Goal: Information Seeking & Learning: Learn about a topic

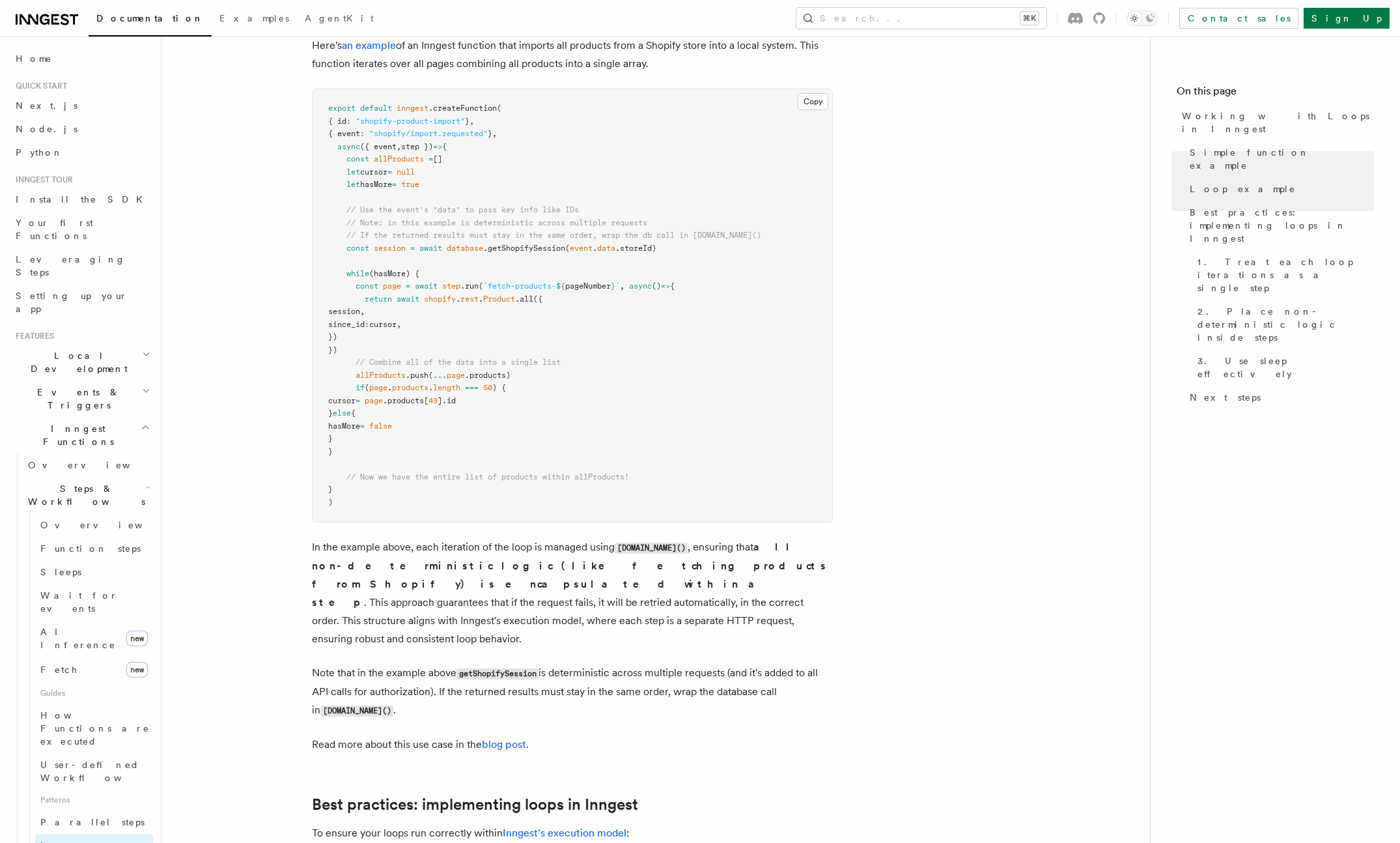
scroll to position [211, 0]
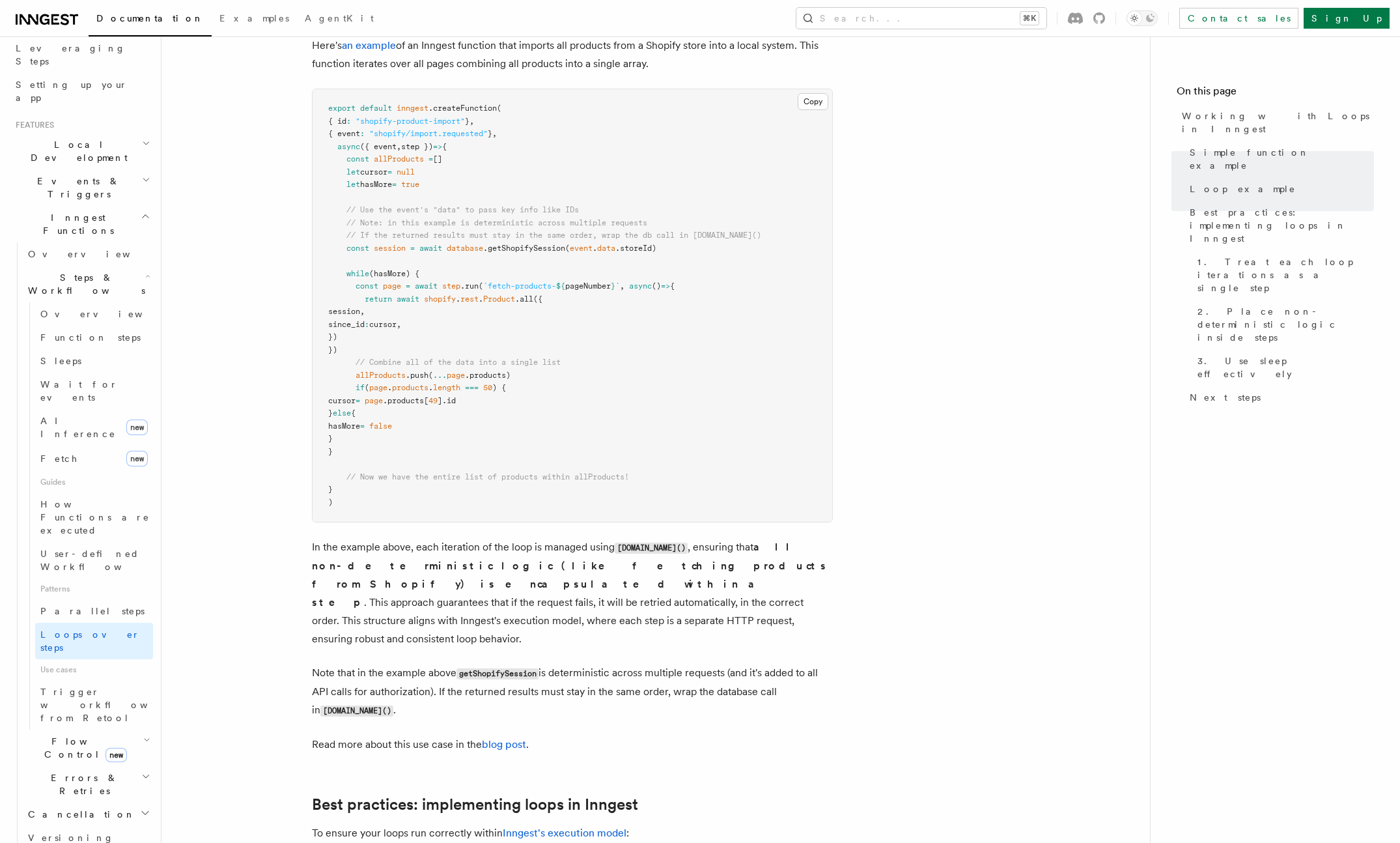
click at [908, 156] on article "Features Inngest Functions Steps & Workflows Working with Loops in Inngest In I…" at bounding box center [656, 169] width 947 height 2824
drag, startPoint x: 900, startPoint y: 182, endPoint x: 924, endPoint y: 163, distance: 30.6
click at [900, 182] on article "Features Inngest Functions Steps & Workflows Working with Loops in Inngest In I…" at bounding box center [656, 169] width 947 height 2824
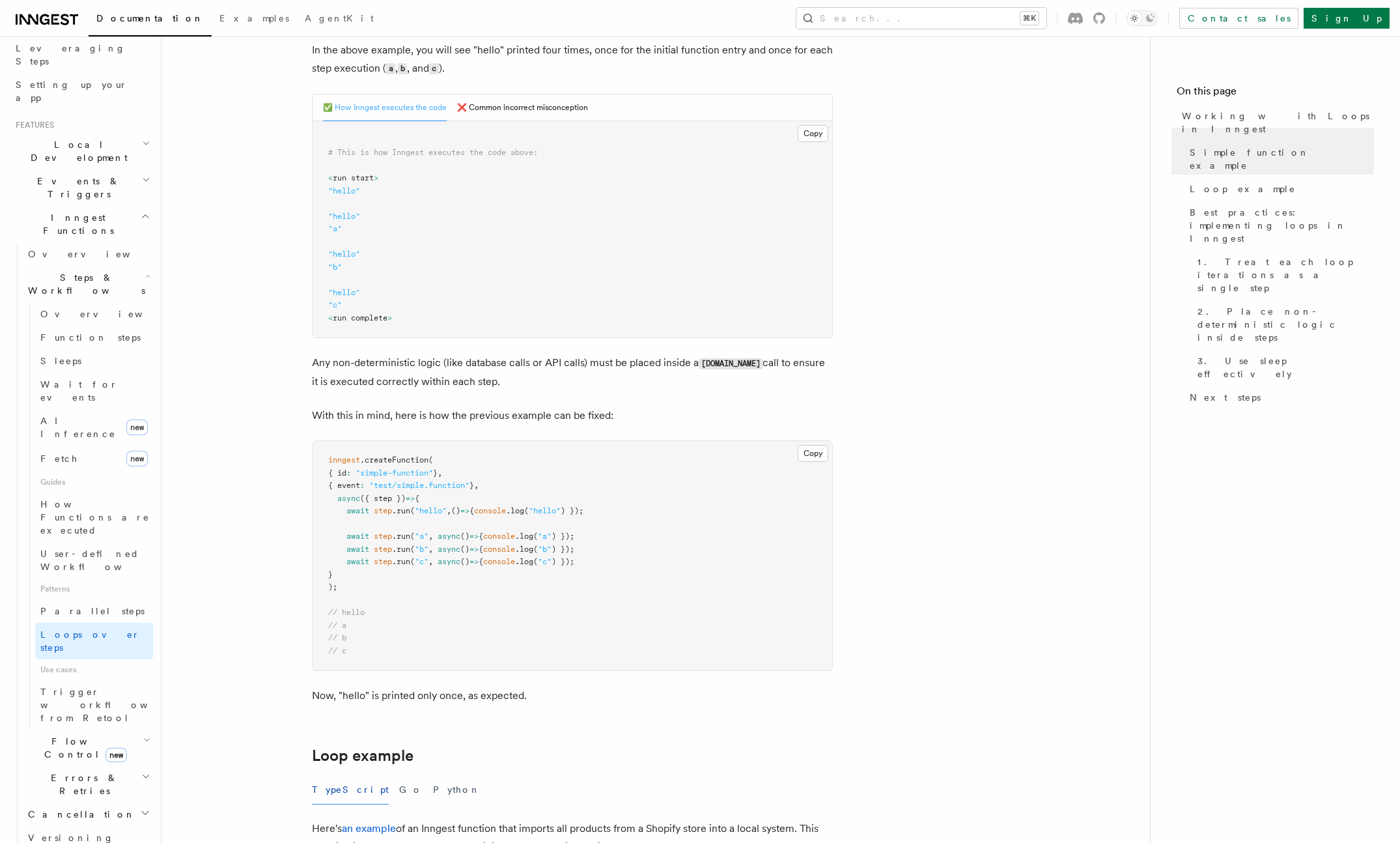
scroll to position [104, 0]
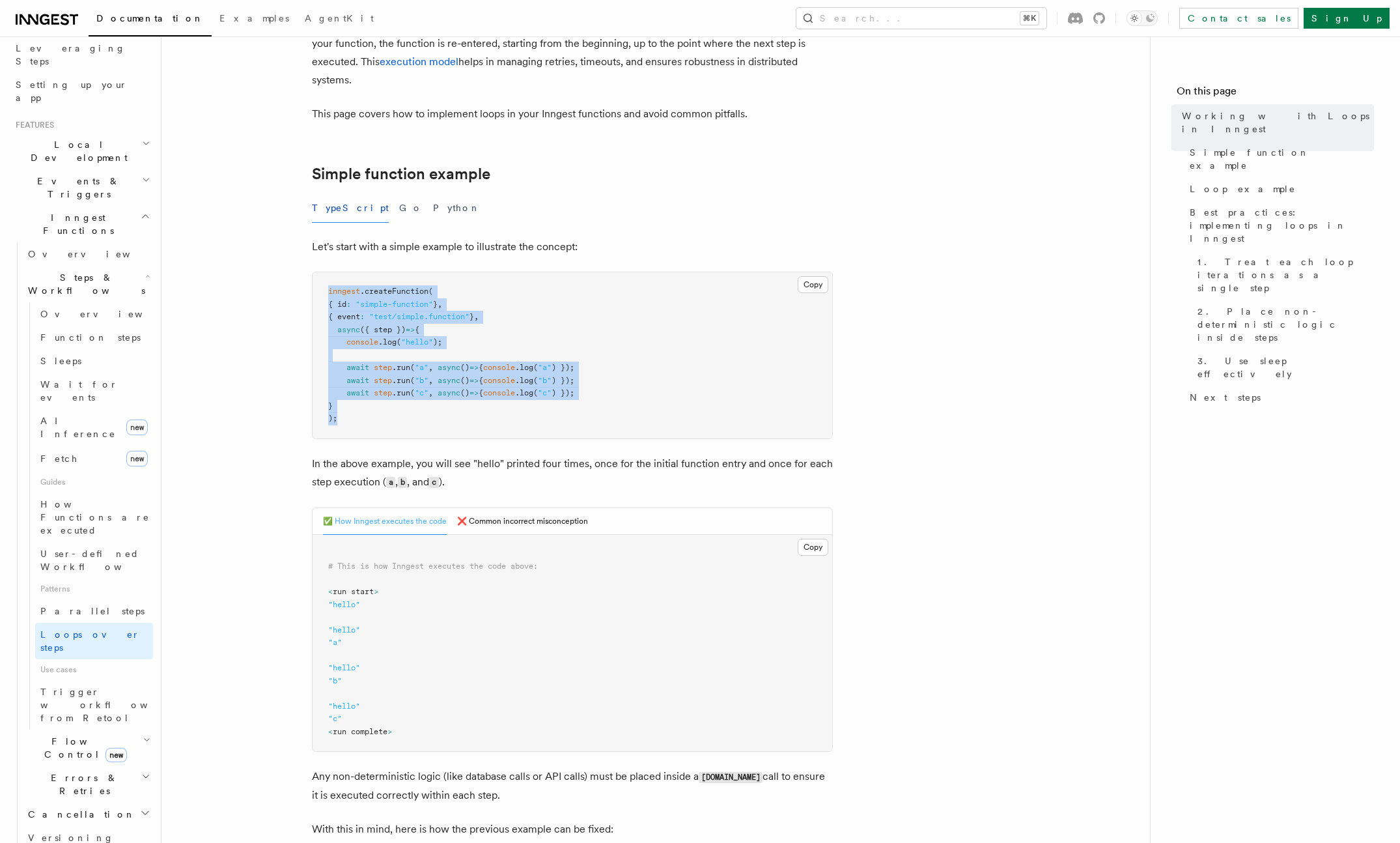
drag, startPoint x: 359, startPoint y: 437, endPoint x: 308, endPoint y: 295, distance: 150.9
copy code "inngest .createFunction ( { id : "simple-function" } , { event : "test/simple.f…"
click at [376, 330] on span "({ step })" at bounding box center [383, 329] width 46 height 9
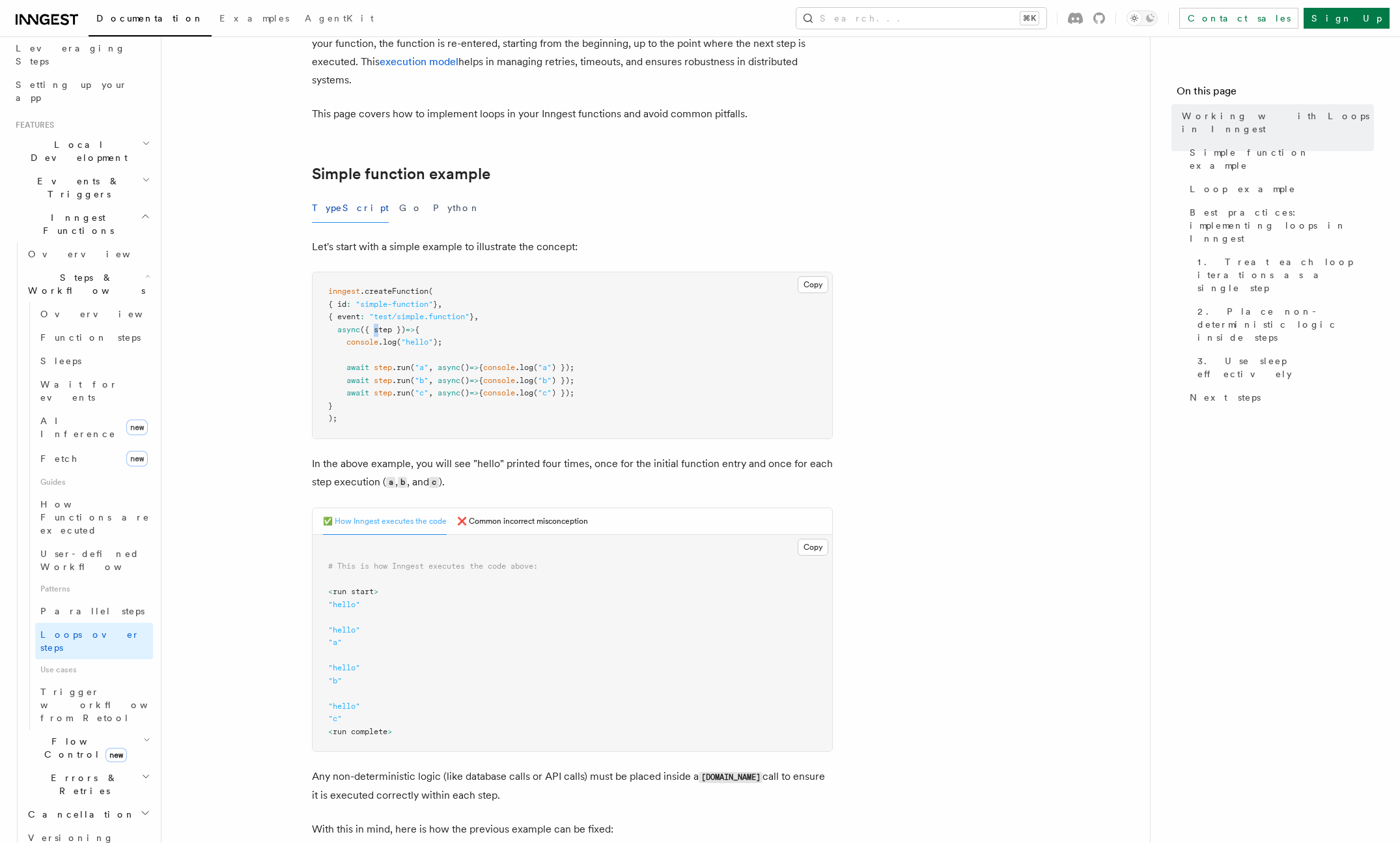
click at [376, 330] on span "({ step })" at bounding box center [383, 329] width 46 height 9
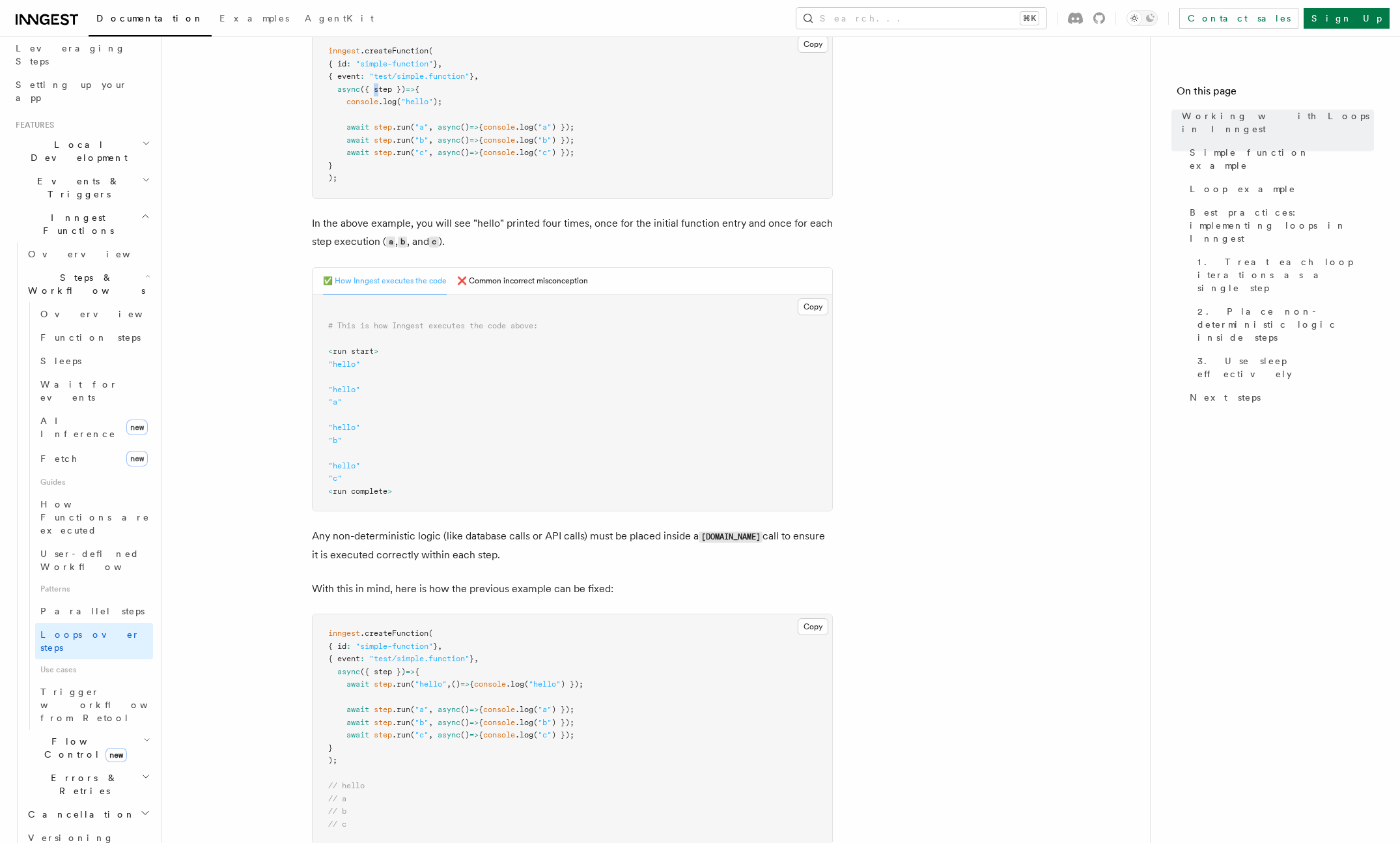
scroll to position [416, 0]
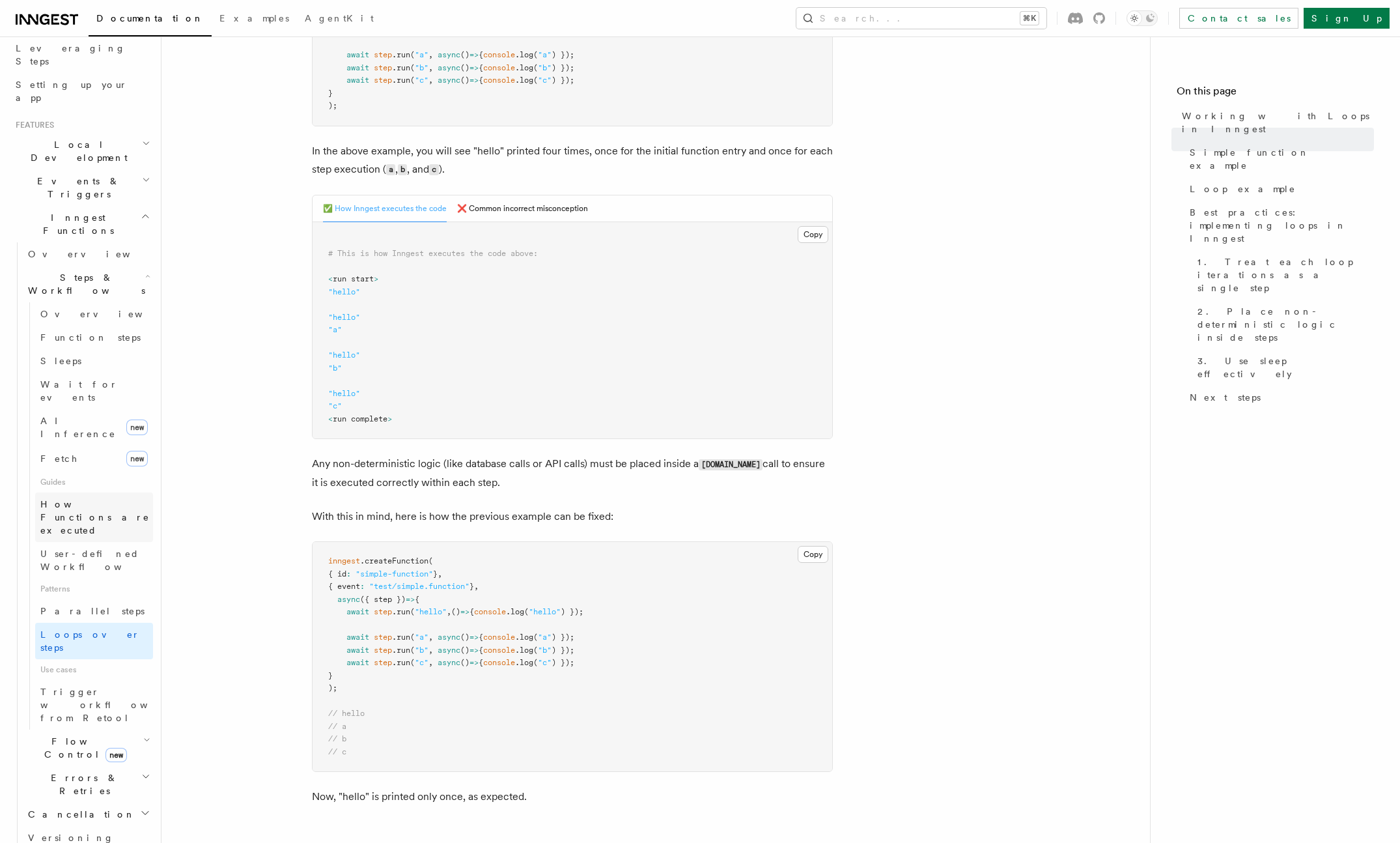
click at [74, 499] on span "How Functions are executed" at bounding box center [95, 517] width 109 height 36
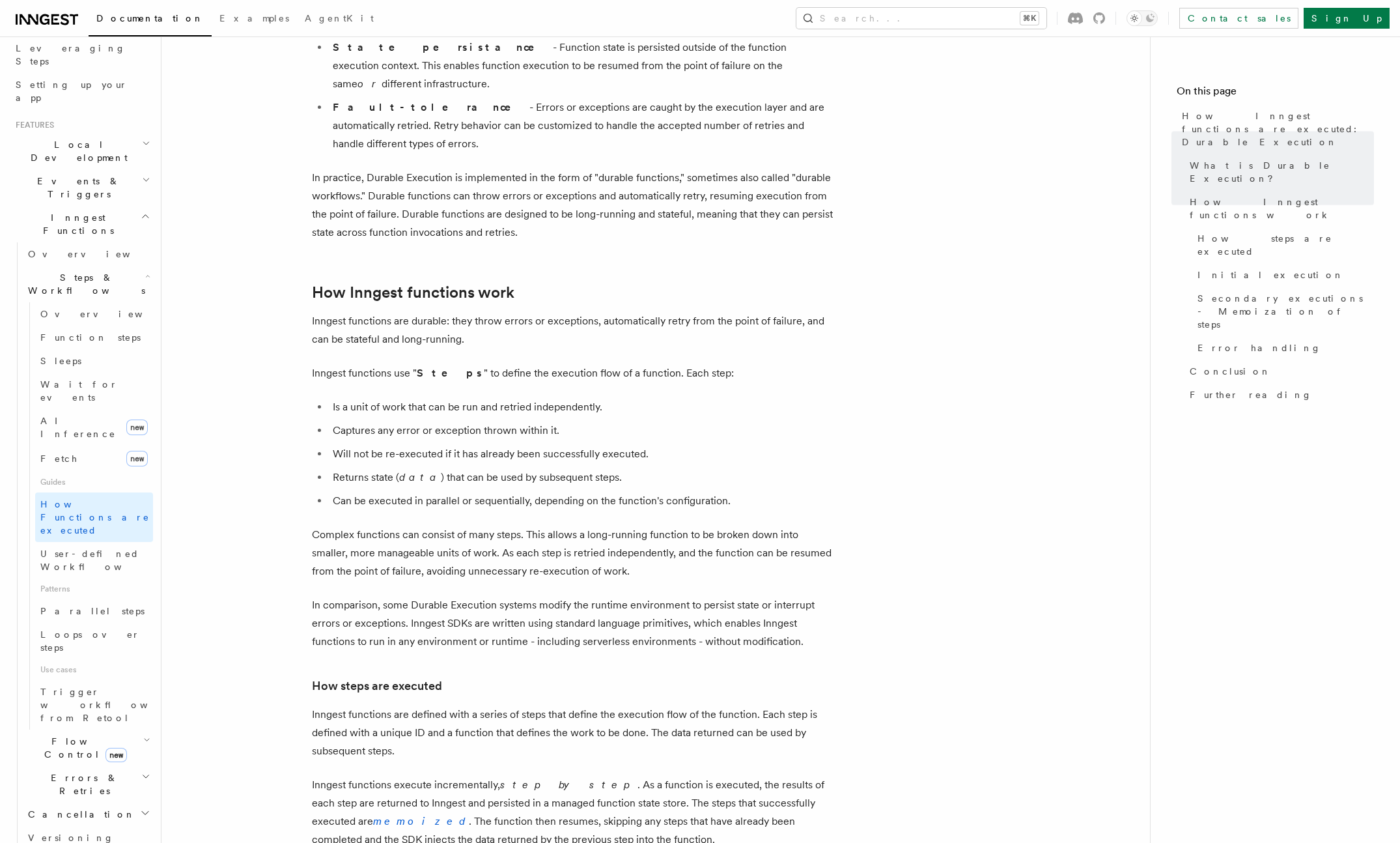
scroll to position [685, 0]
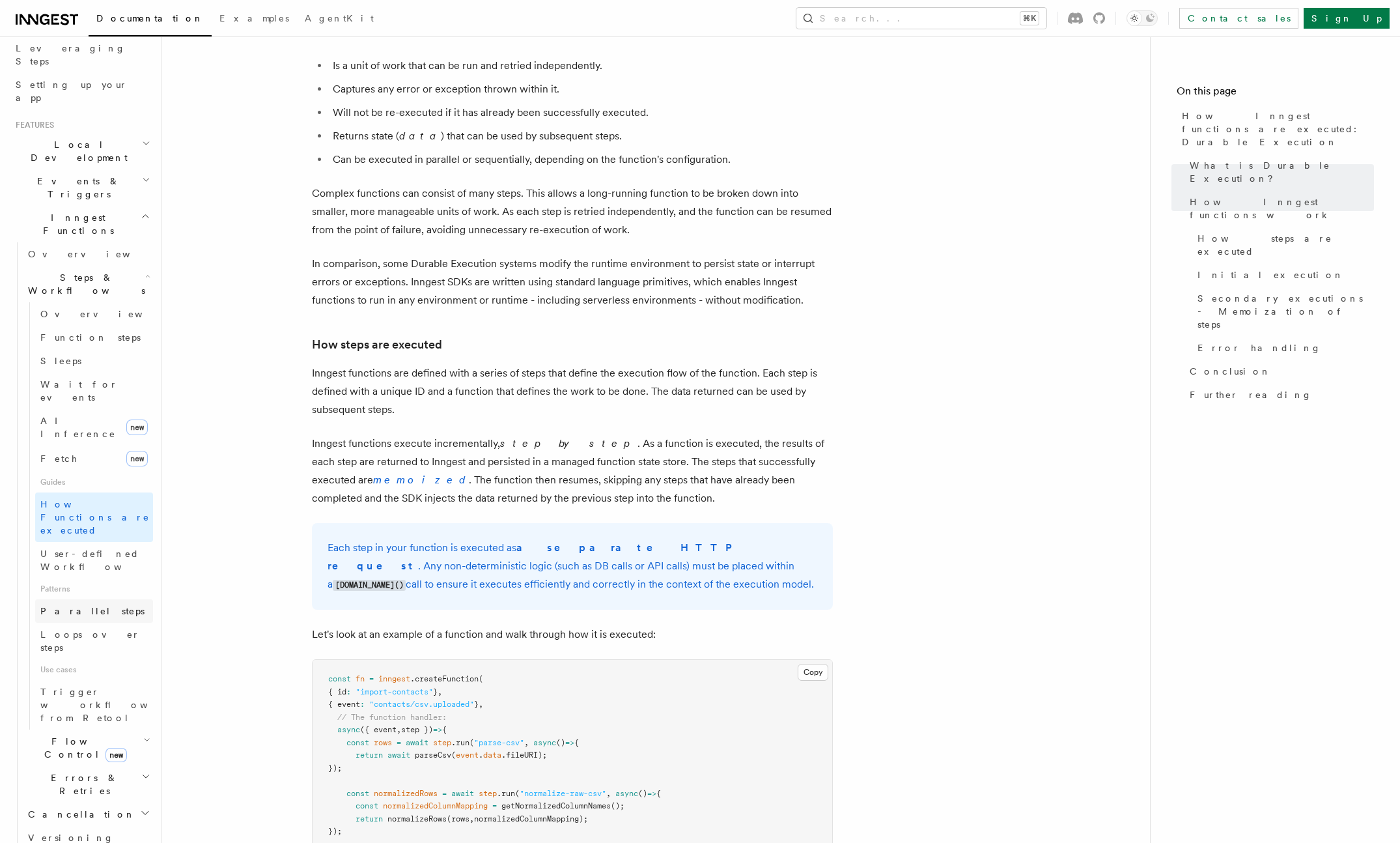
click at [103, 599] on link "Parallel steps" at bounding box center [94, 611] width 118 height 24
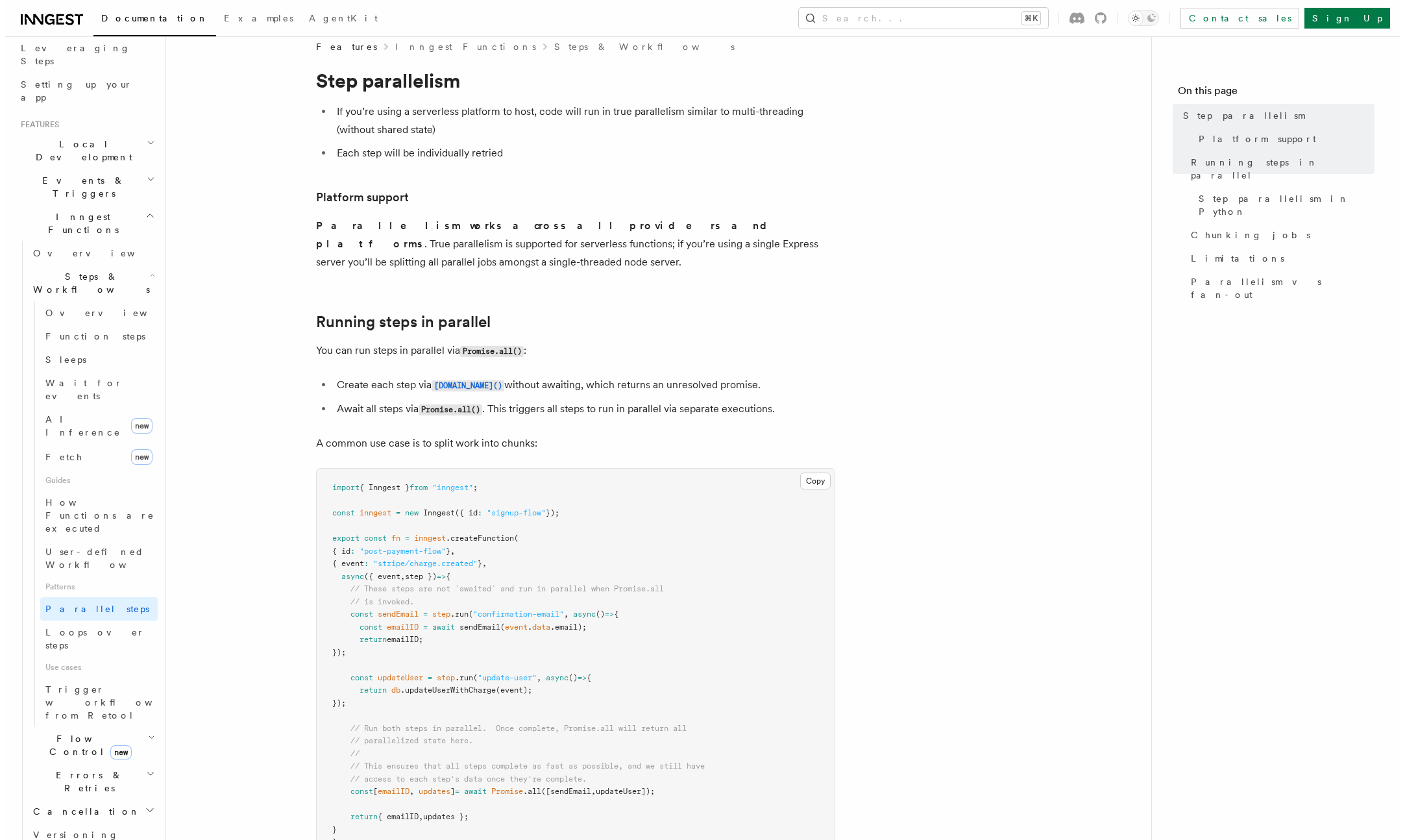
scroll to position [63, 0]
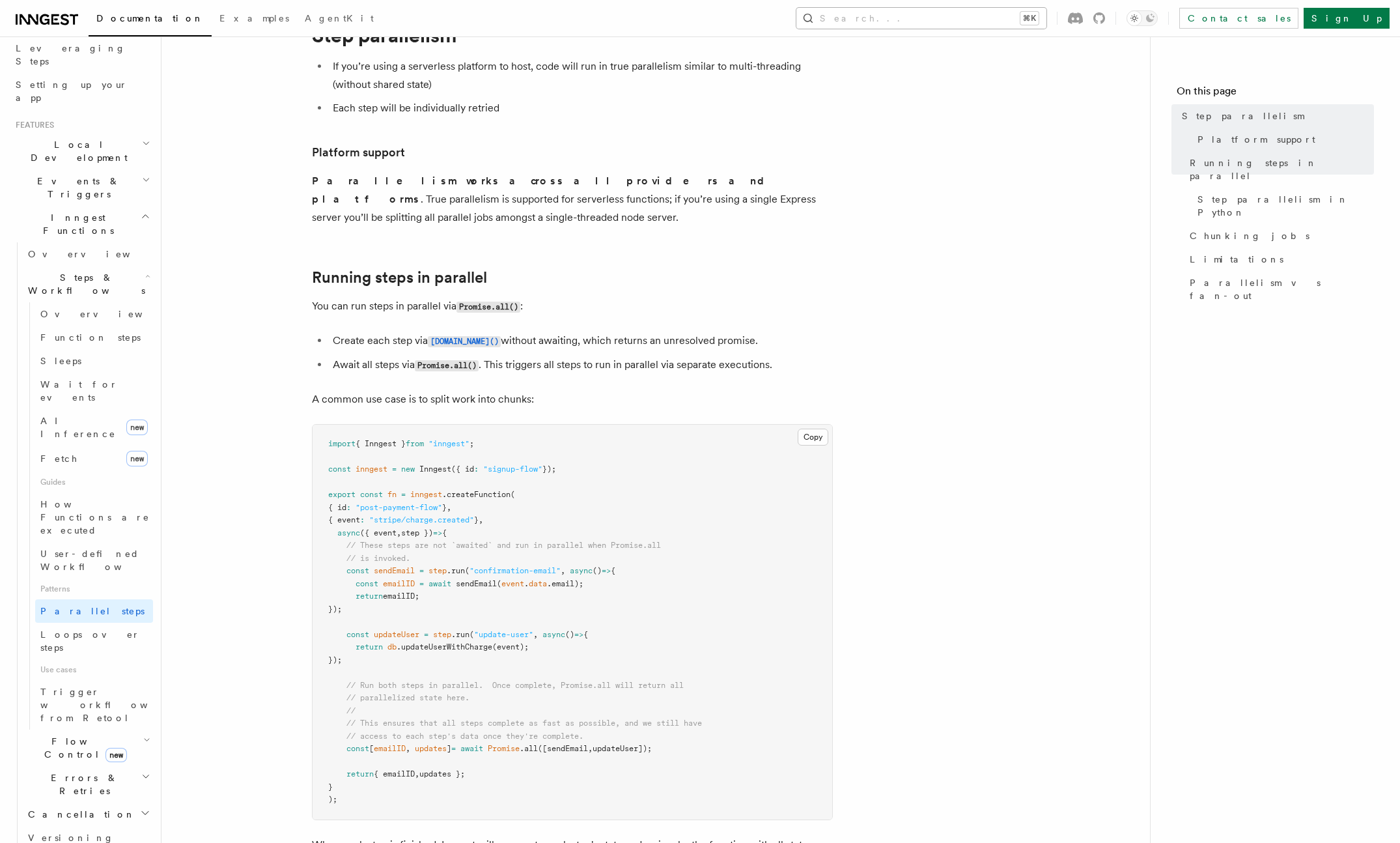
click at [953, 20] on button "Search... ⌘K" at bounding box center [921, 18] width 250 height 21
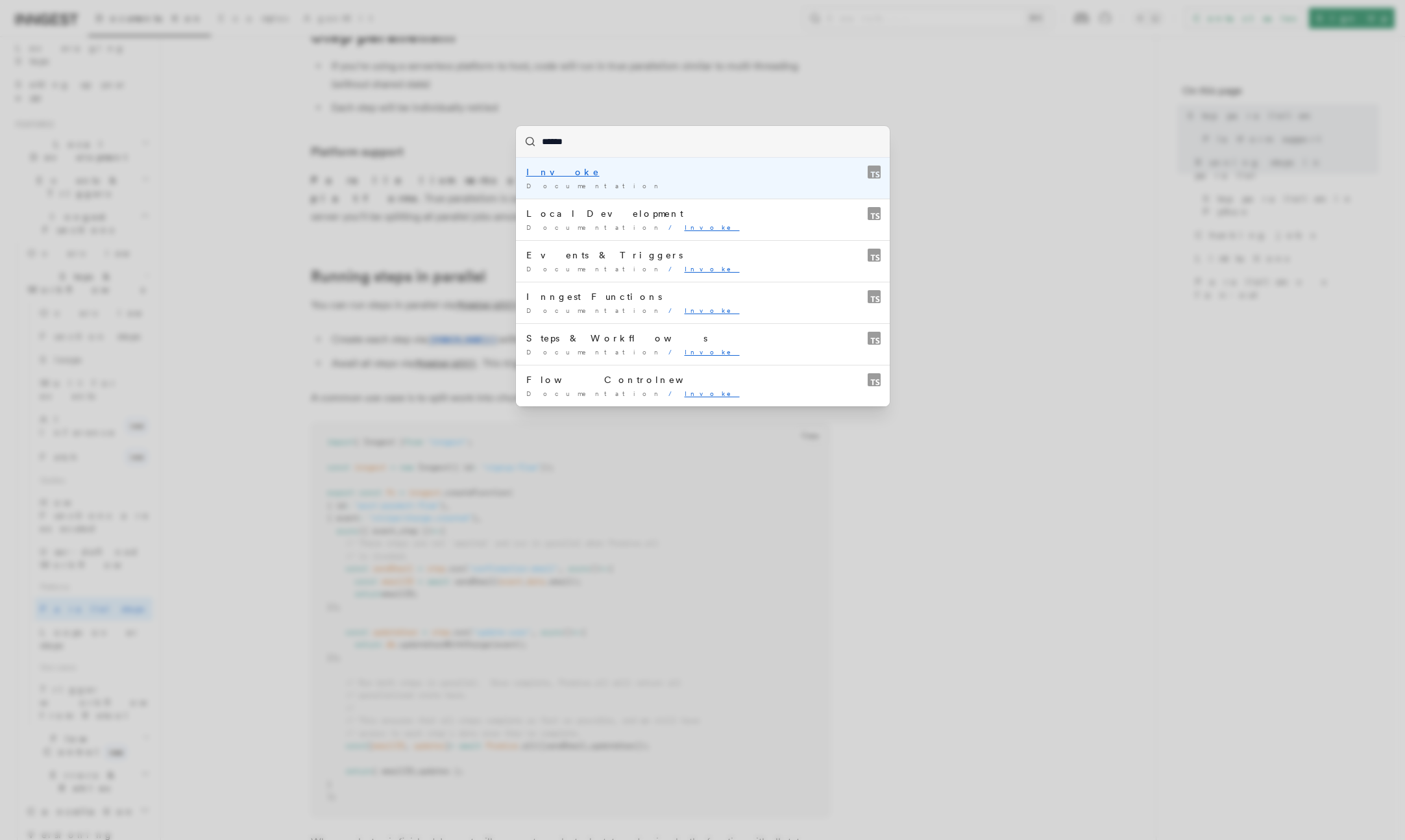
click at [646, 178] on li "Invoke Documentation /" at bounding box center [702, 178] width 374 height 41
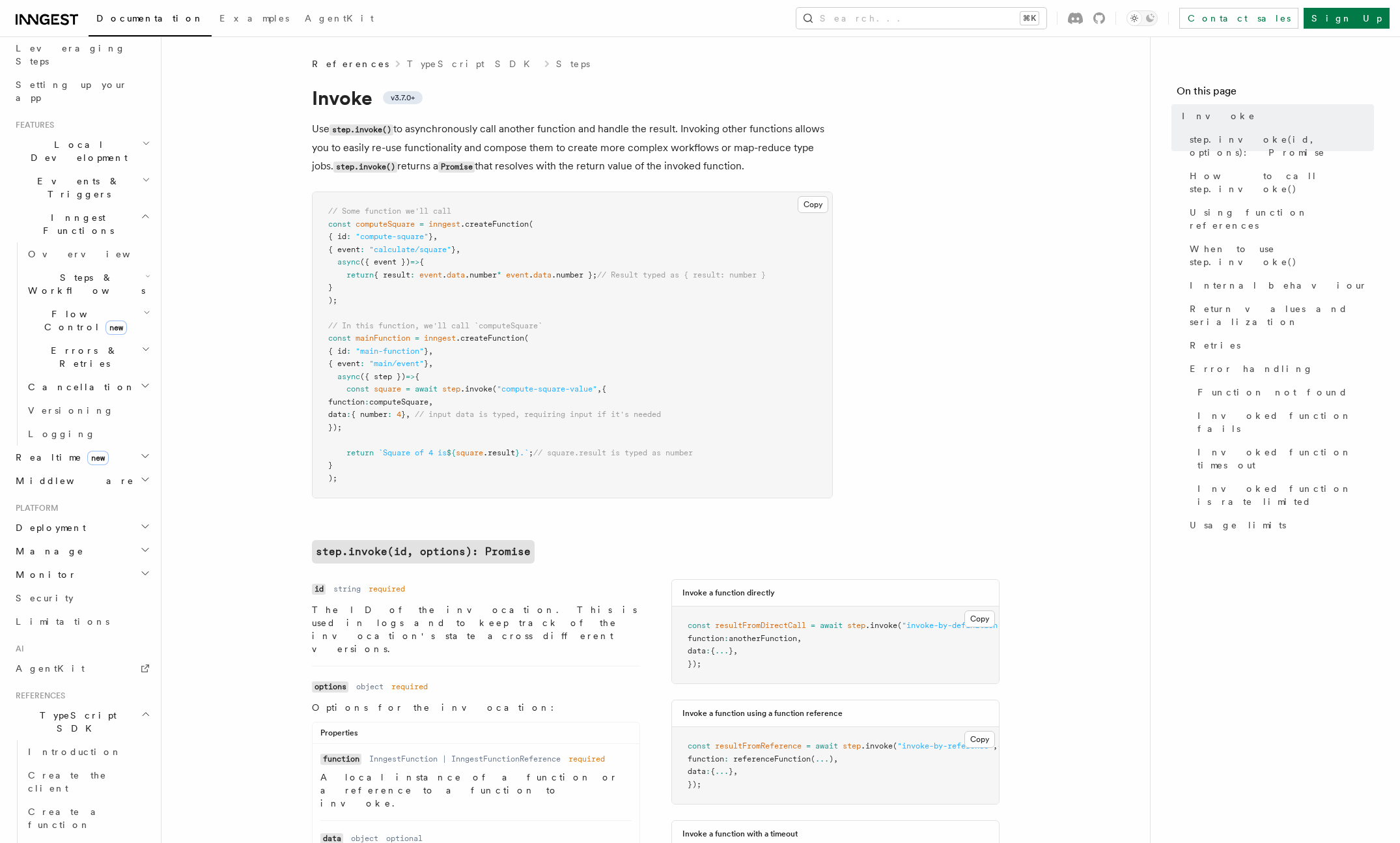
click at [429, 399] on span "computeSquare" at bounding box center [398, 402] width 59 height 9
copy span "computeSquare"
click at [395, 390] on span "square" at bounding box center [387, 389] width 27 height 9
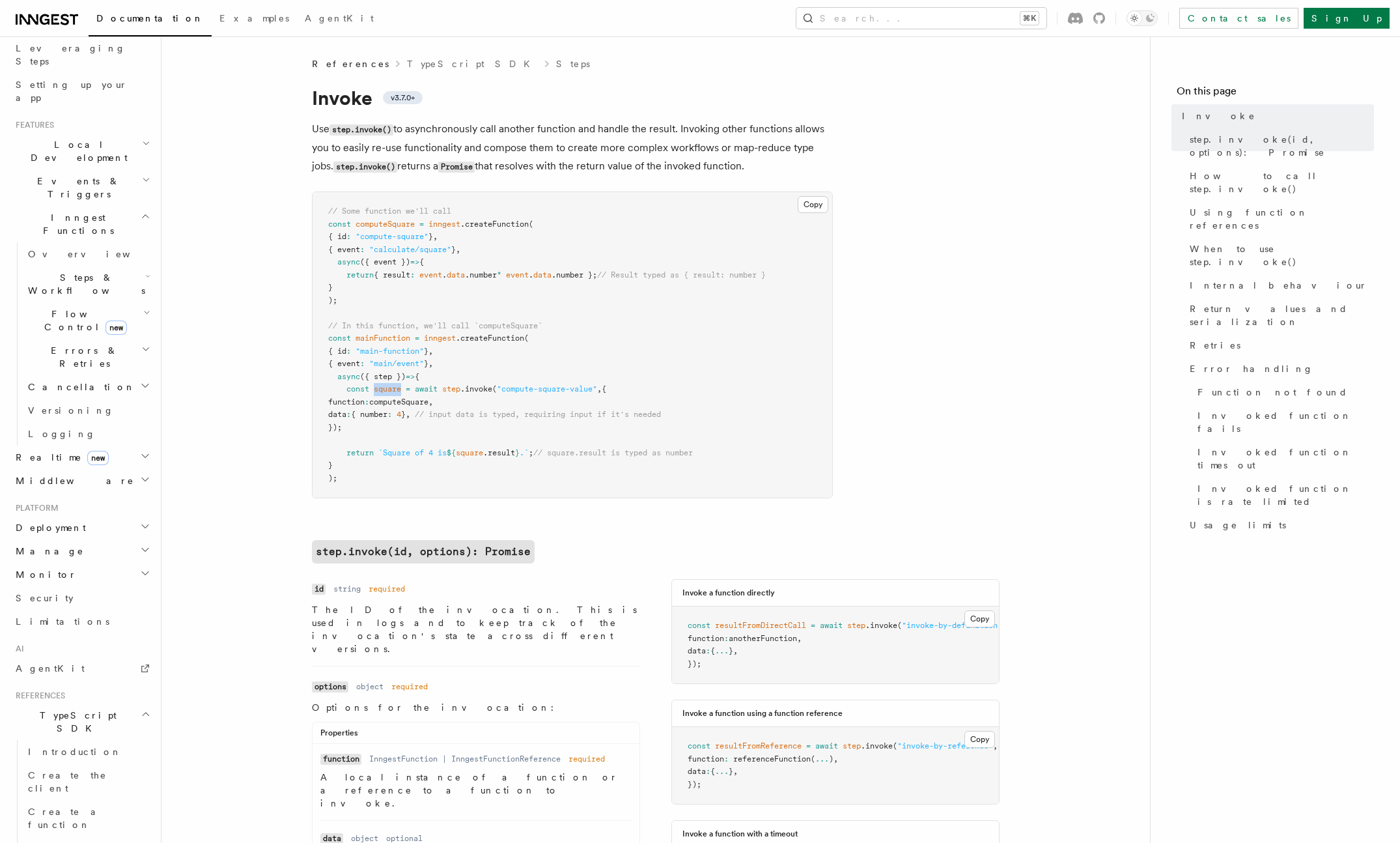
copy span "square"
click at [429, 397] on span "computeSquare" at bounding box center [398, 402] width 59 height 9
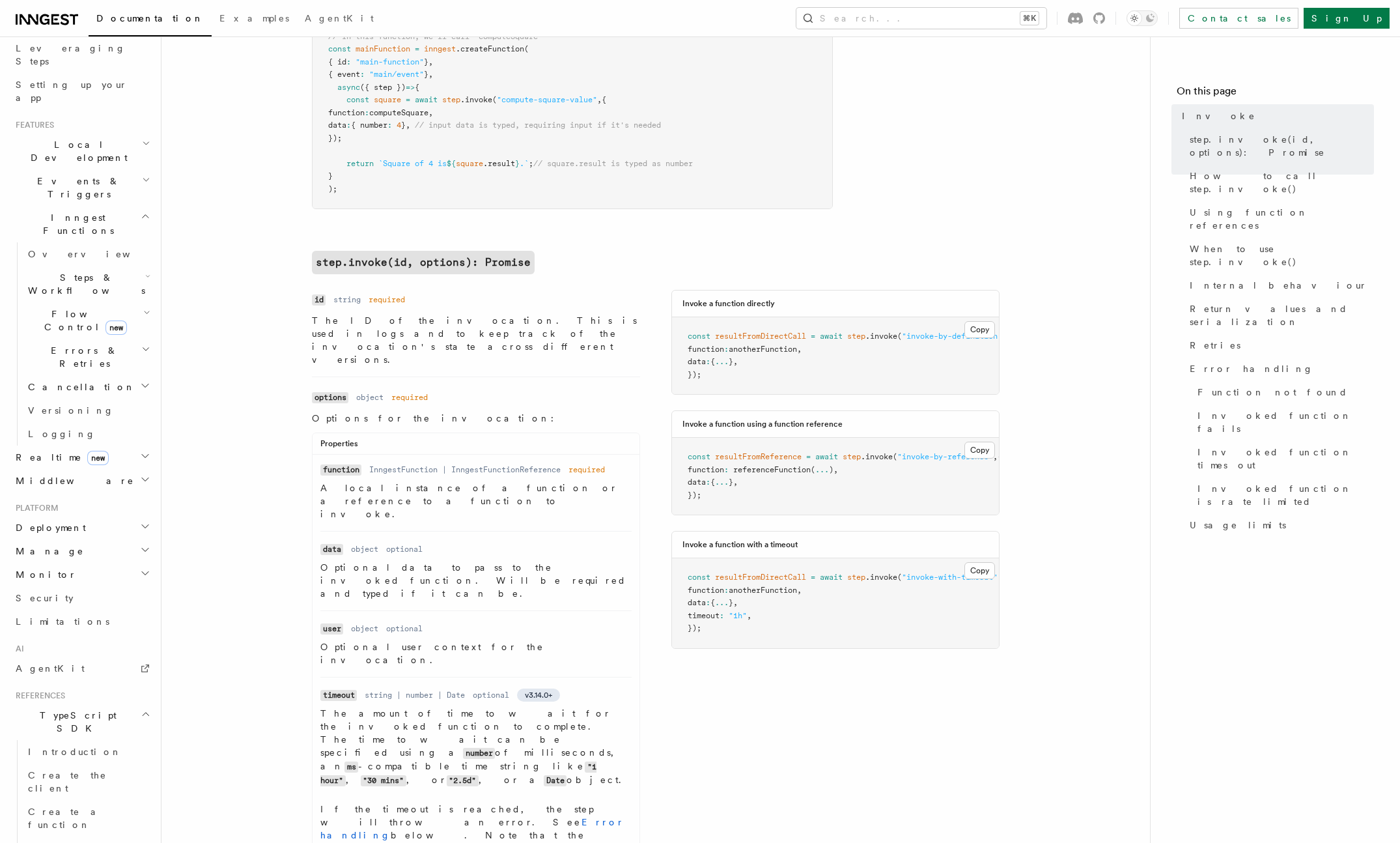
click at [792, 474] on span "referenceFunction" at bounding box center [772, 470] width 78 height 9
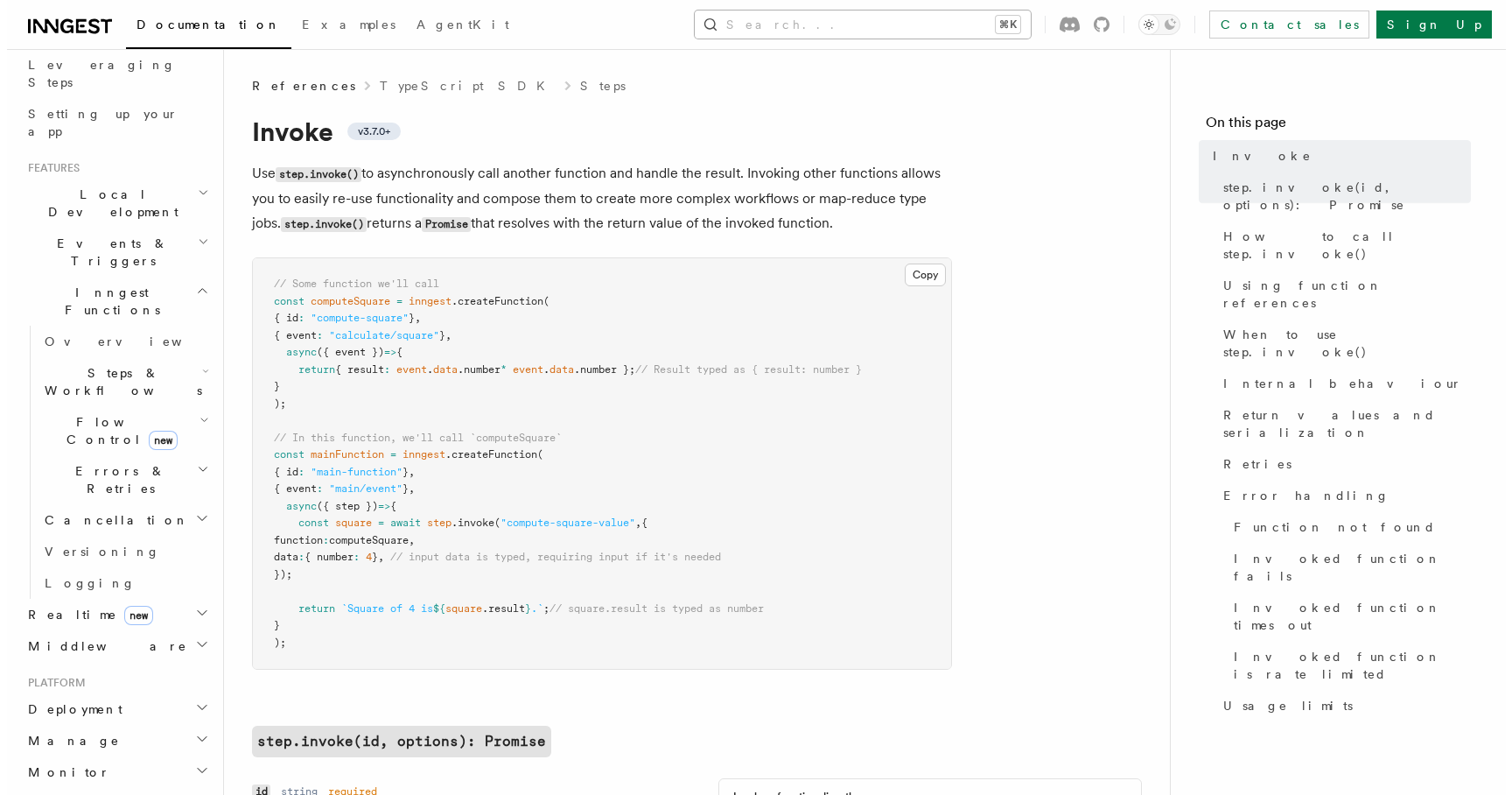
scroll to position [283, 0]
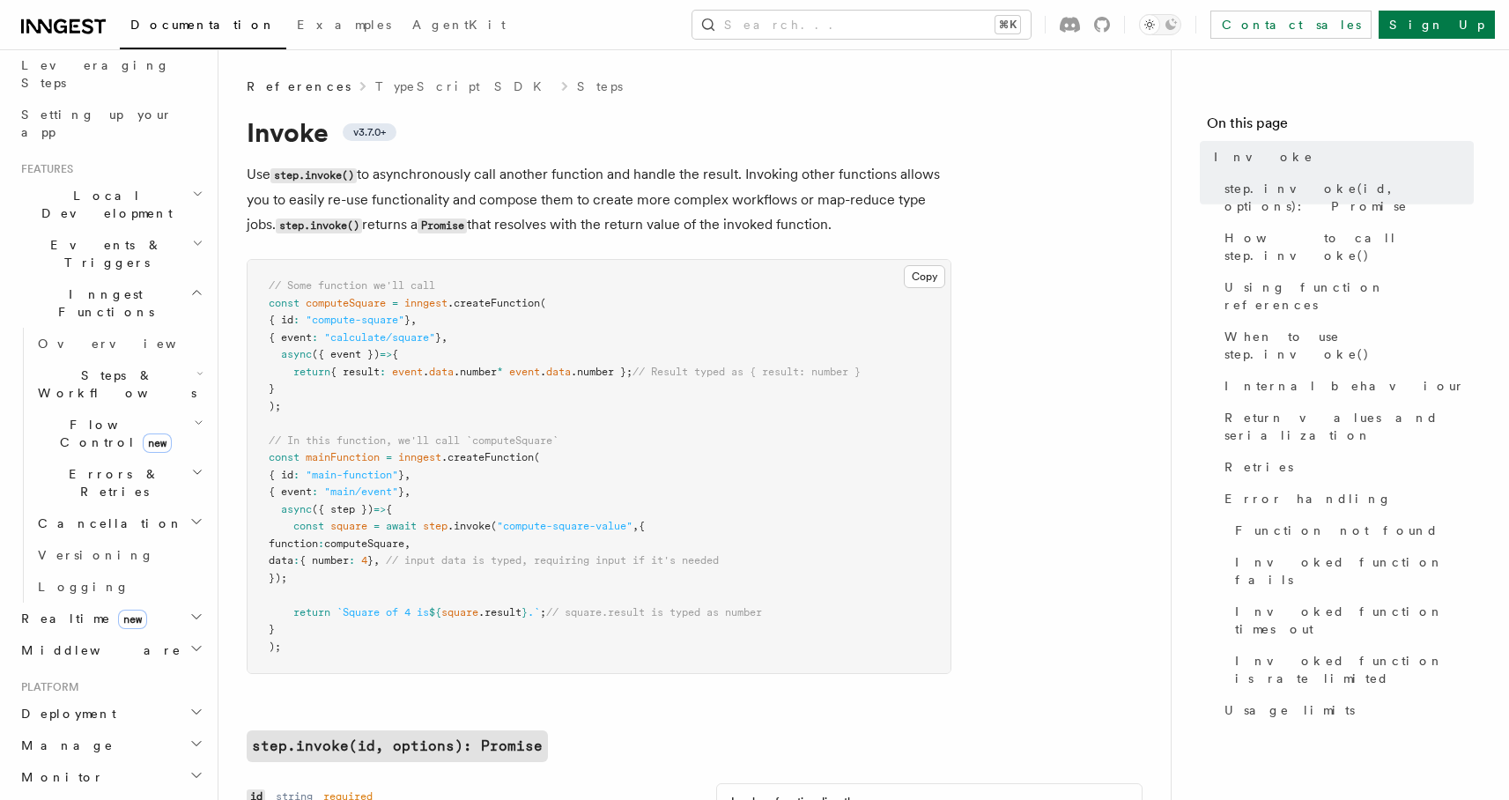
click at [926, 29] on button "Search... ⌘K" at bounding box center [861, 25] width 338 height 28
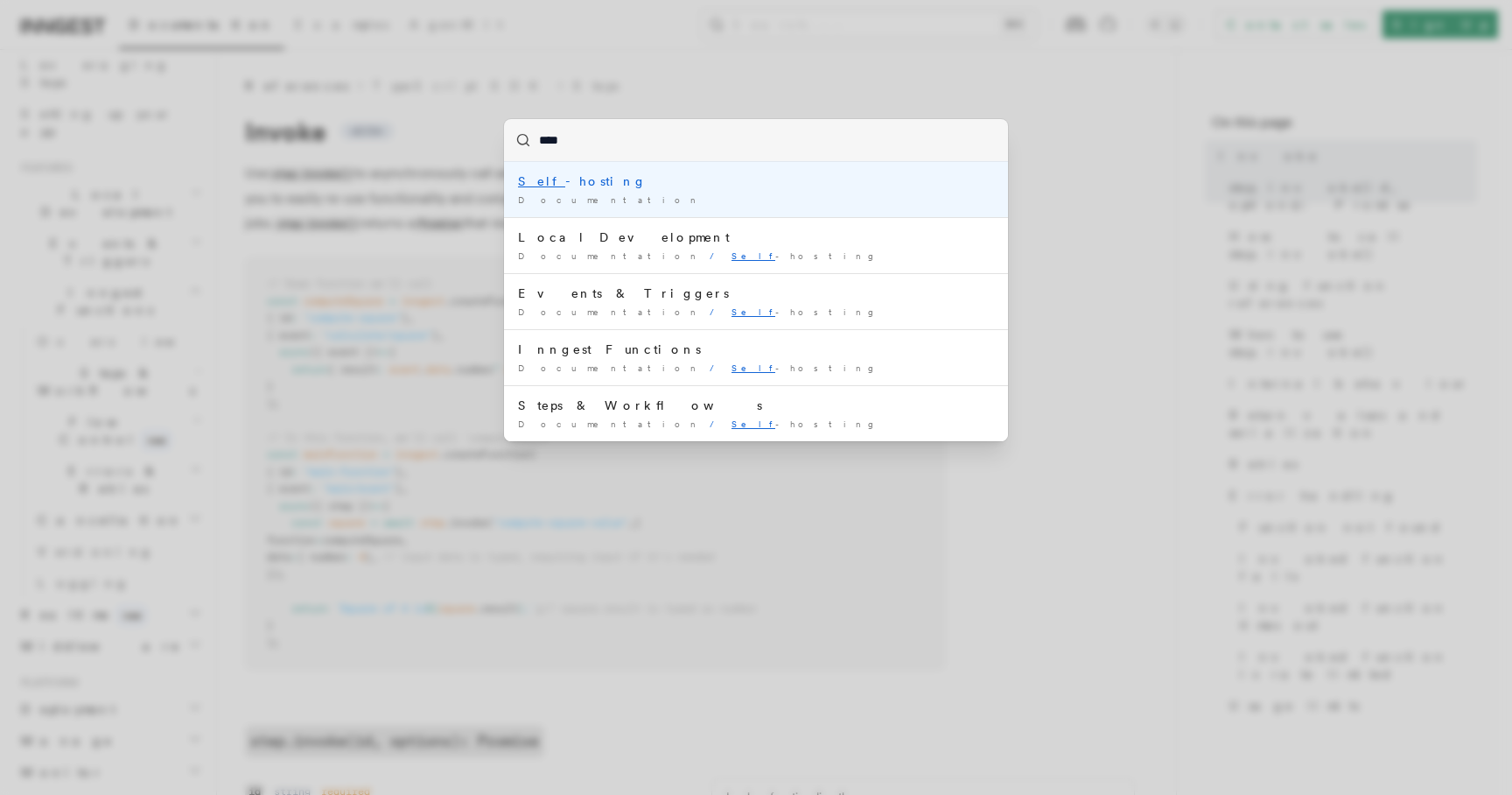
type input "****"
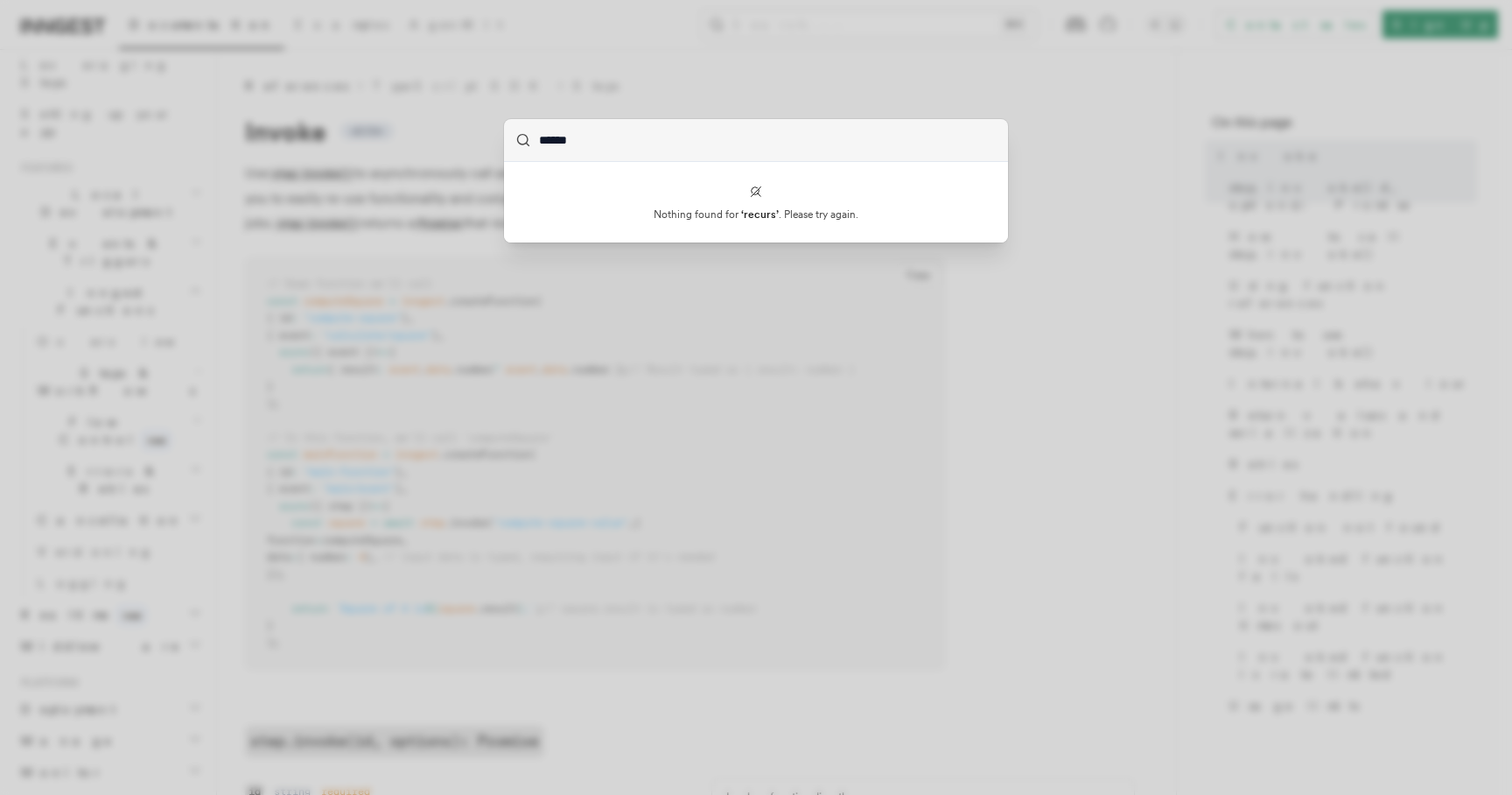
type input "*******"
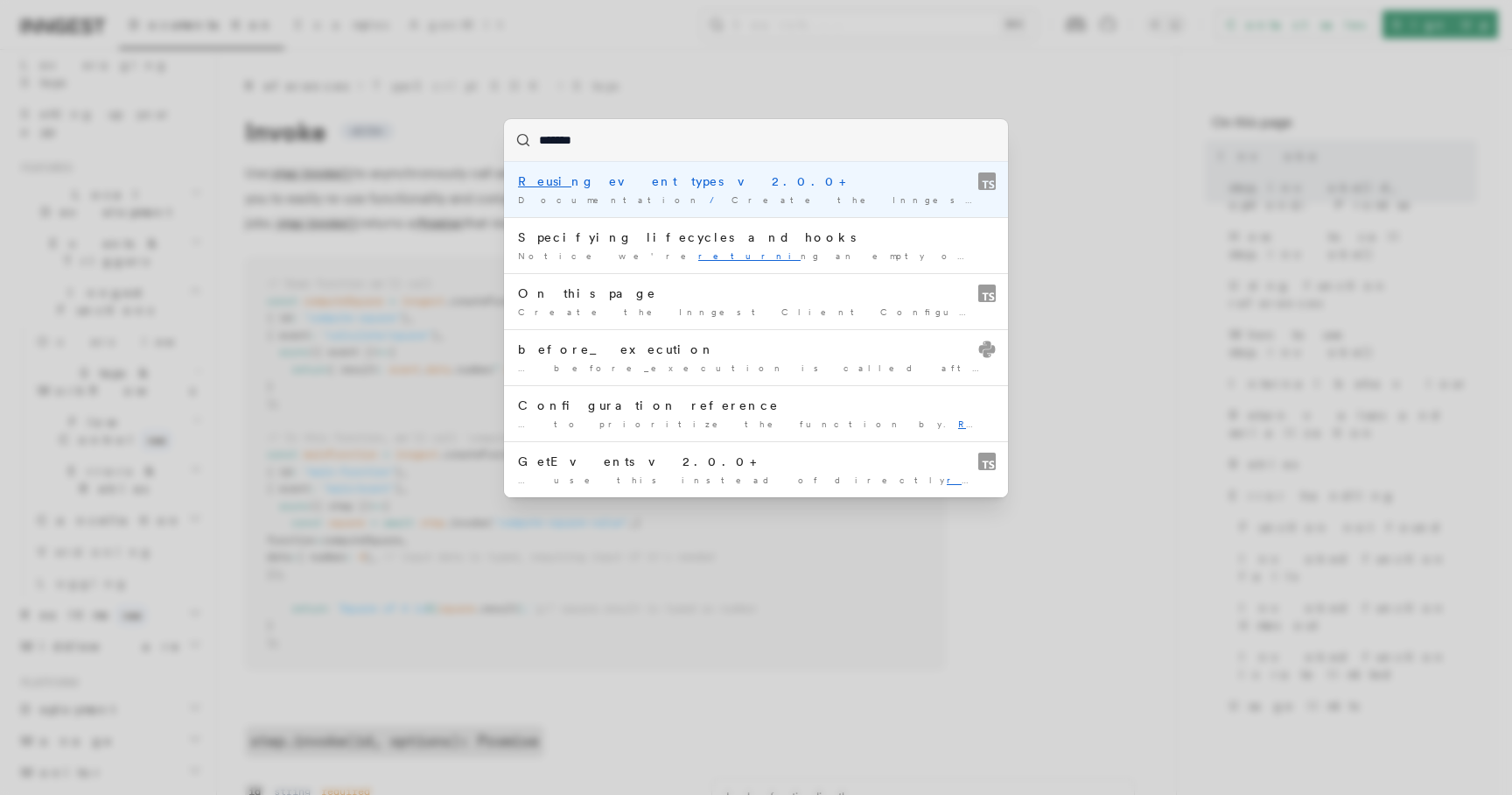
click at [770, 177] on div "Reusi ng event types v2.0.0+" at bounding box center [755, 182] width 476 height 18
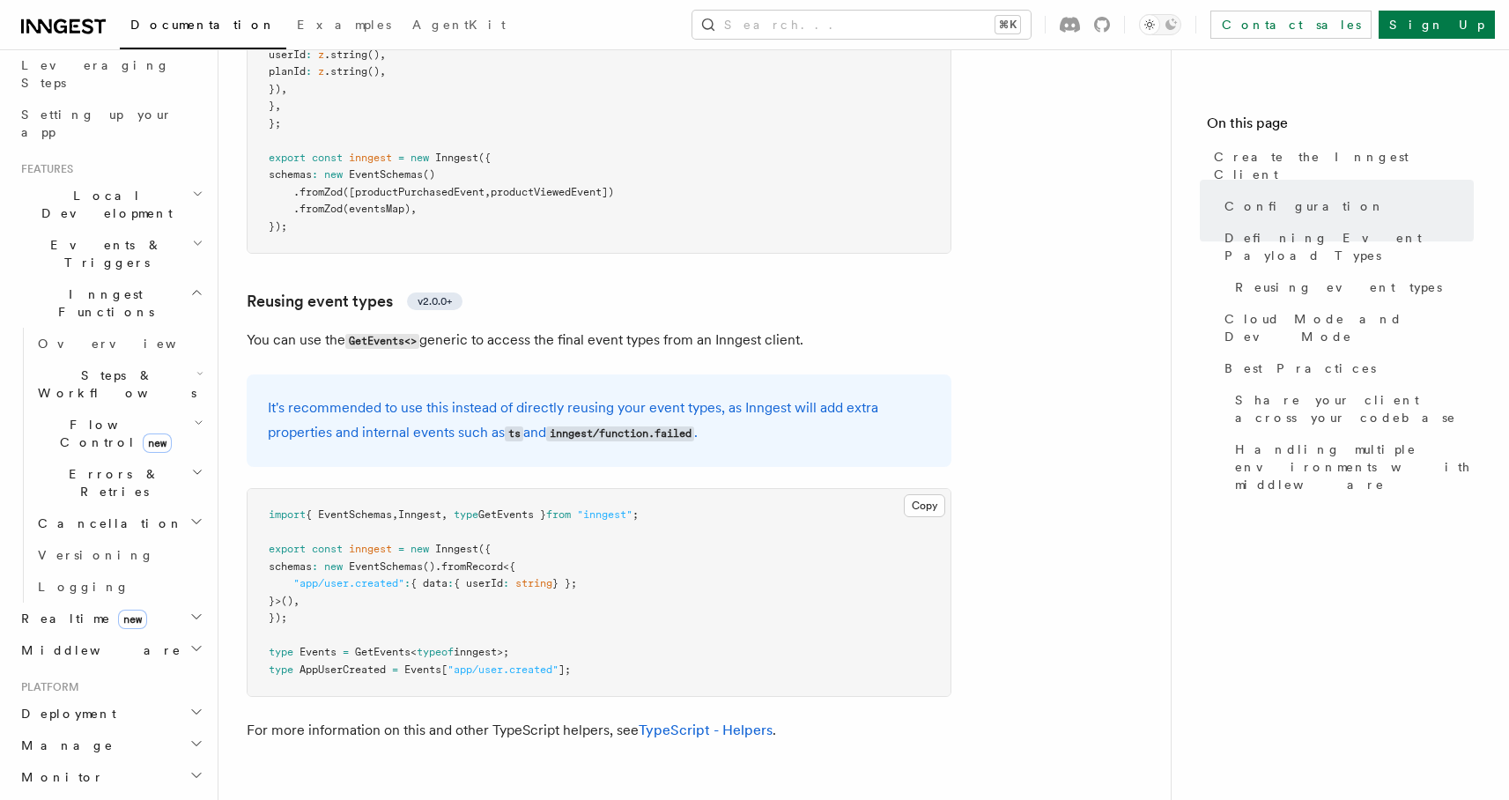
scroll to position [2361, 0]
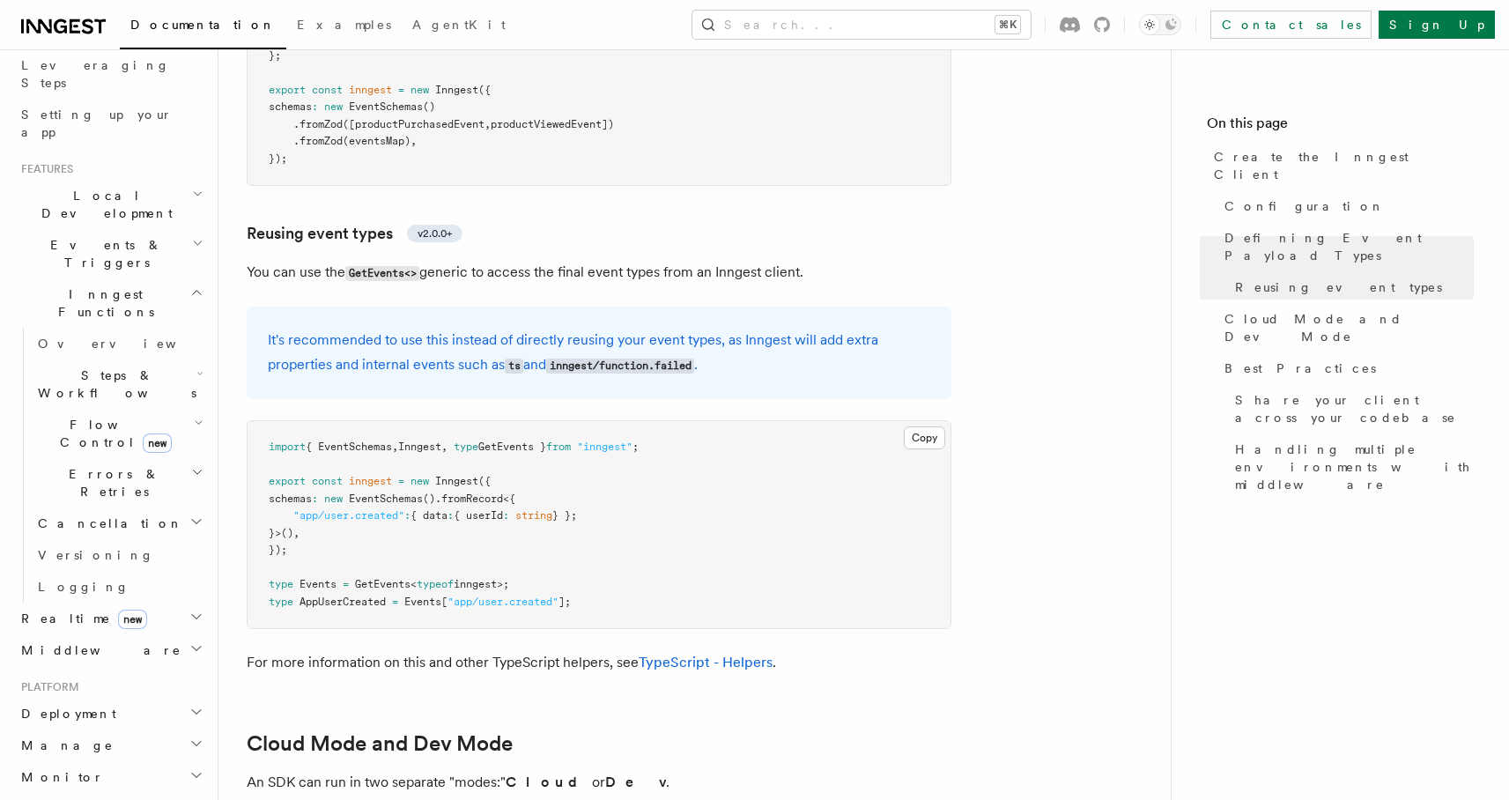
click at [904, 41] on div "Documentation Examples AgentKit Search... ⌘K Contact sales Sign Up" at bounding box center [754, 24] width 1509 height 49
click at [899, 33] on button "Search... ⌘K" at bounding box center [861, 25] width 338 height 28
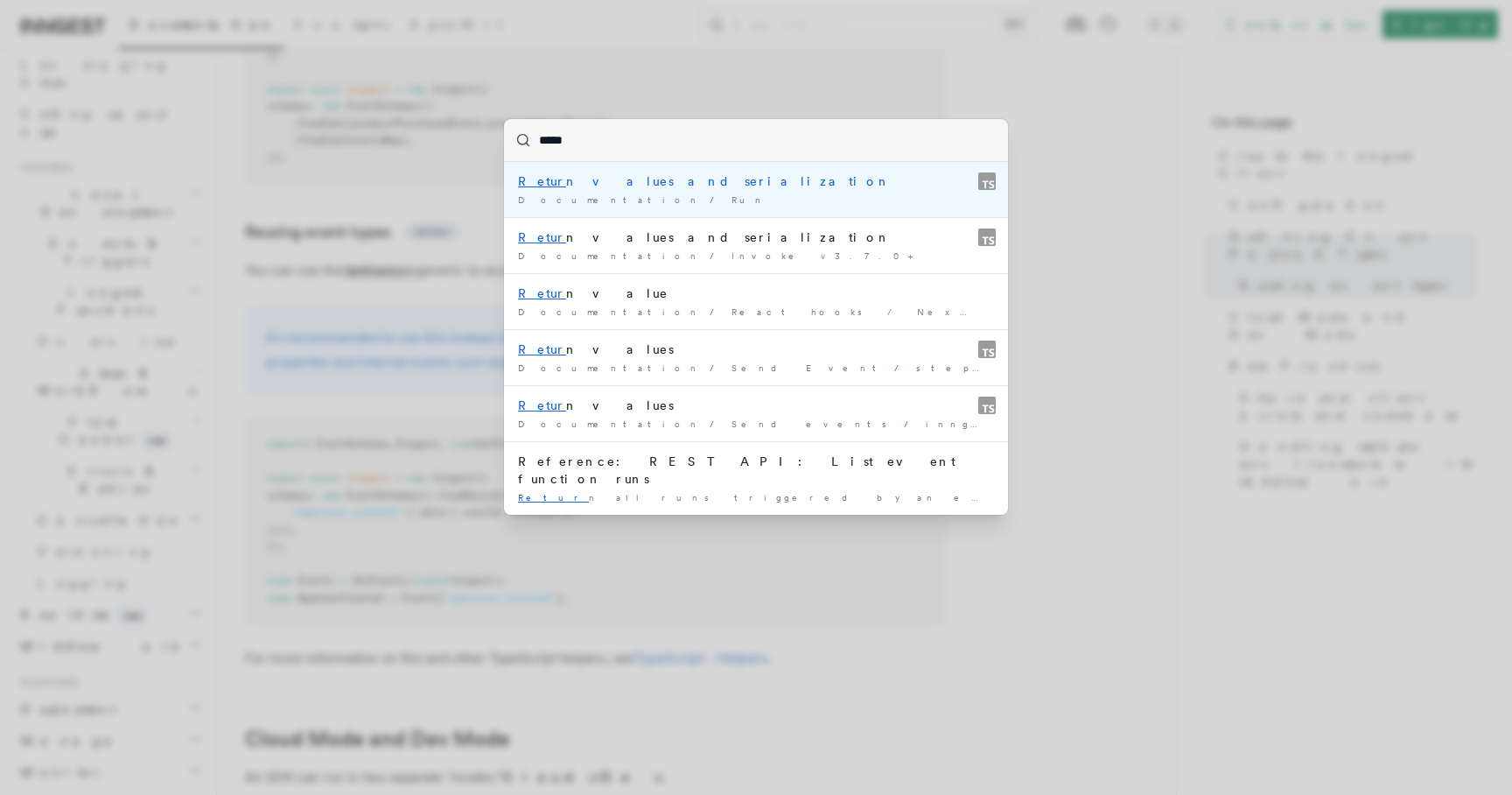
type input "******"
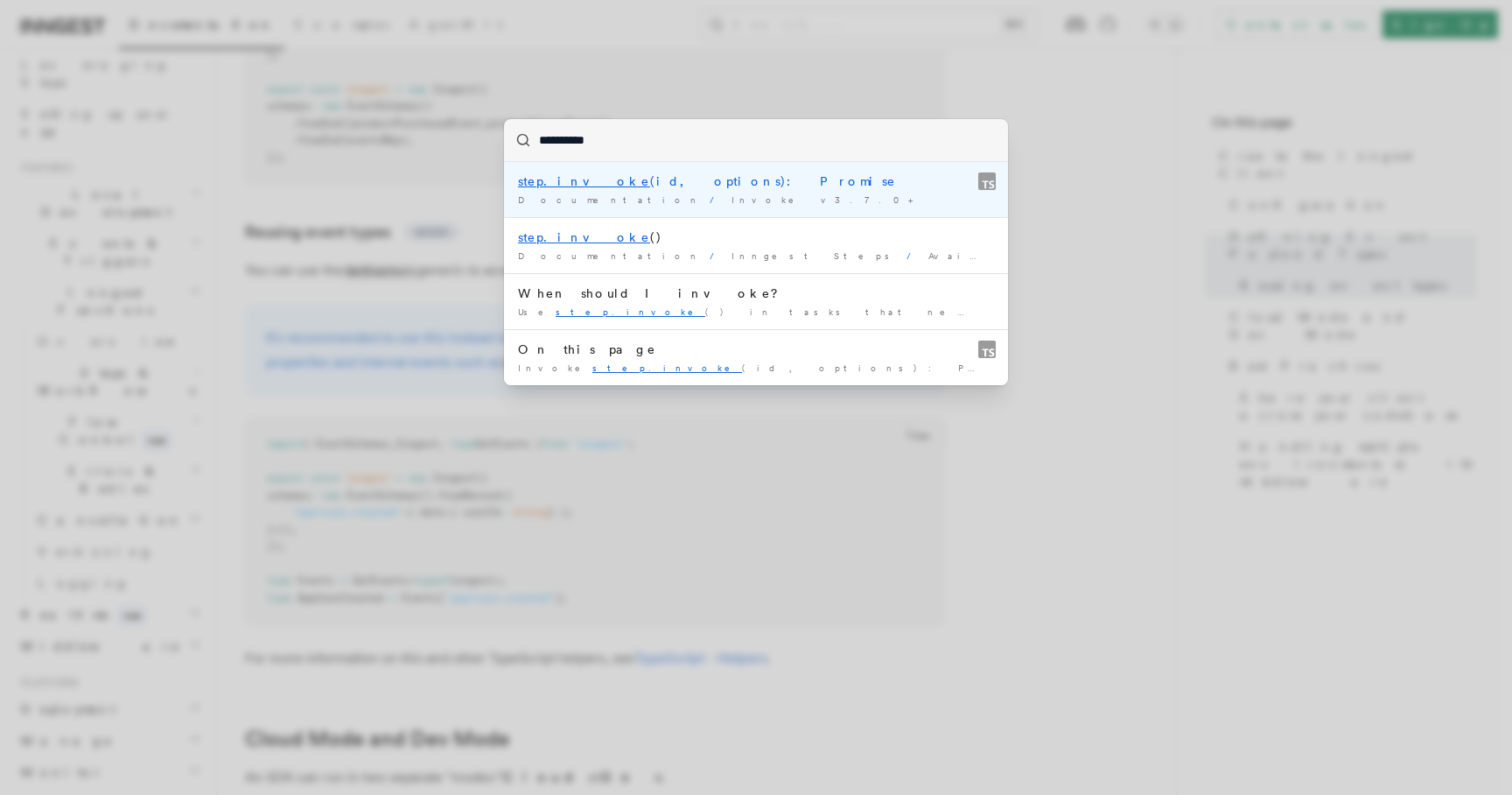
type input "**********"
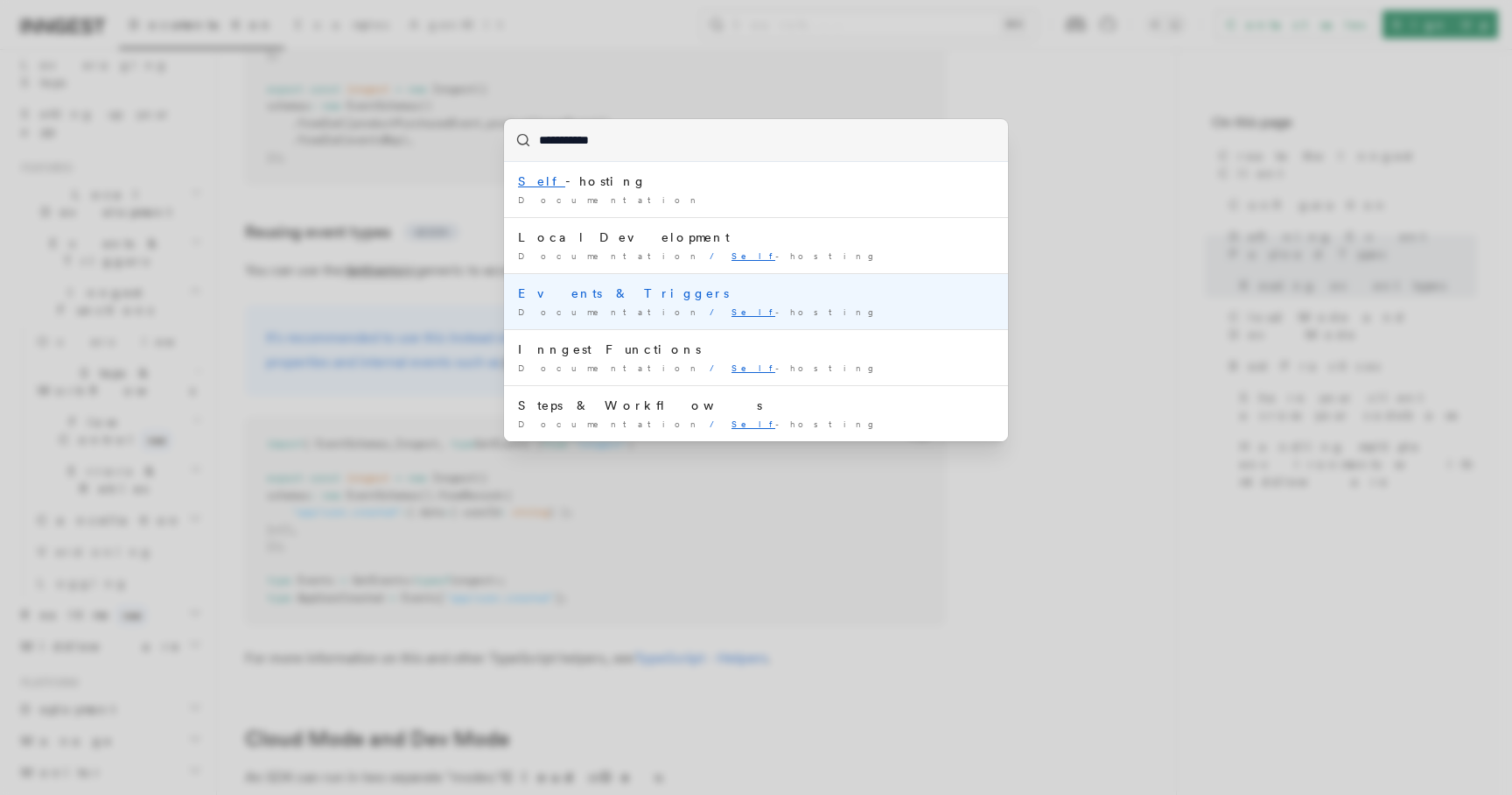
click at [684, 300] on div "Events & Triggers" at bounding box center [755, 293] width 476 height 18
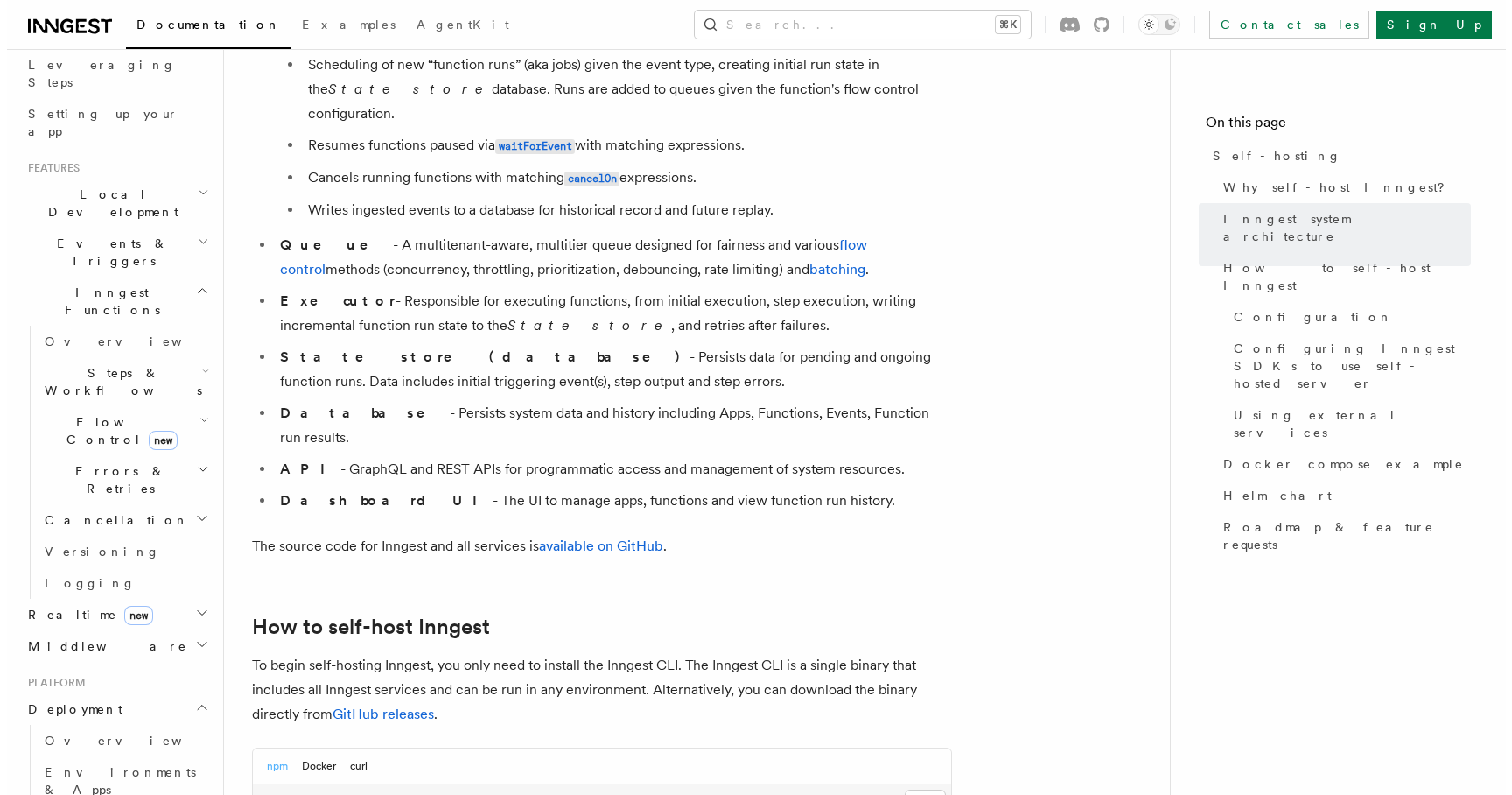
scroll to position [1660, 0]
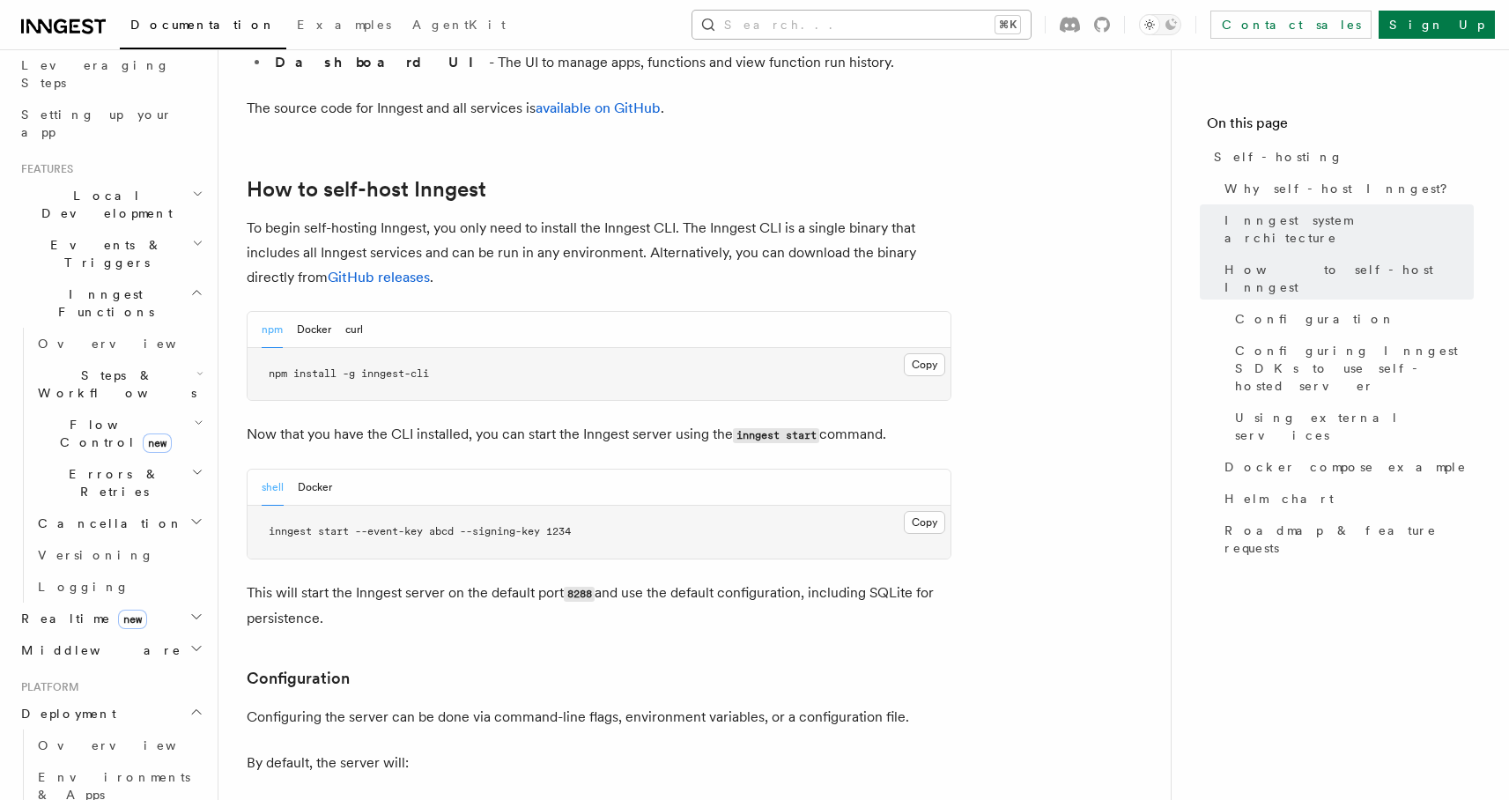
click at [896, 32] on button "Search... ⌘K" at bounding box center [861, 25] width 338 height 28
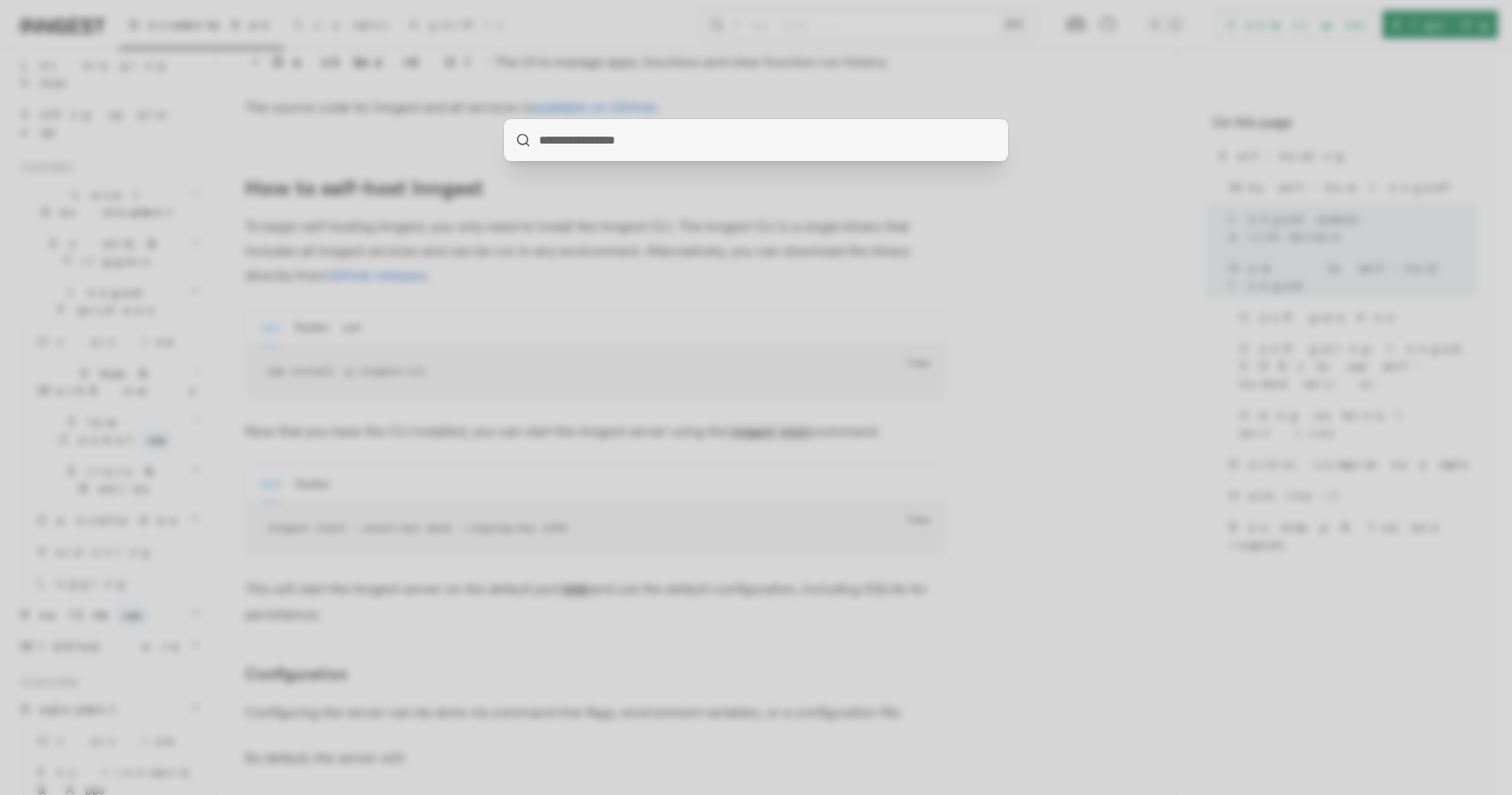
type input "**********"
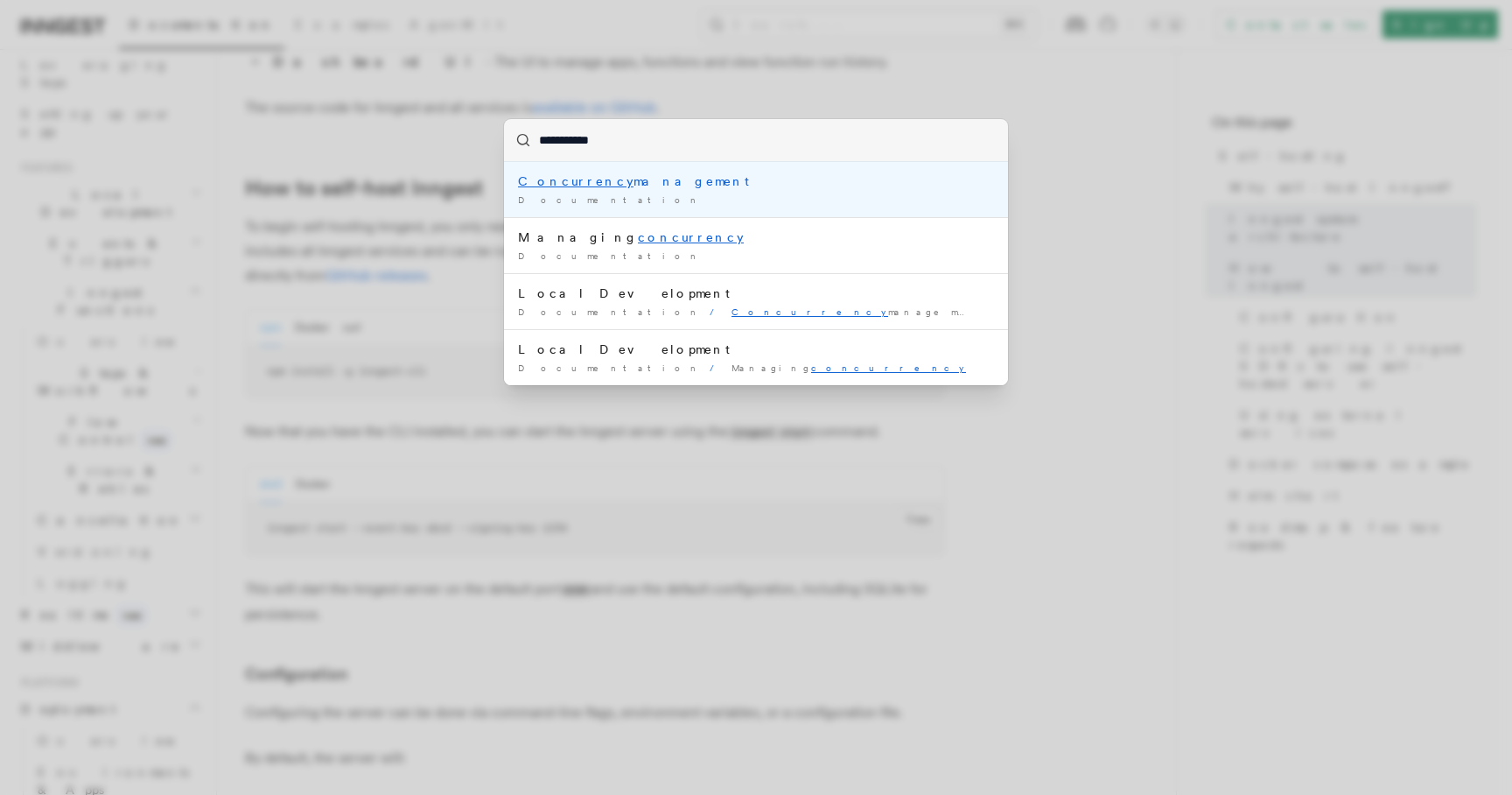
click at [715, 190] on li "Concurrency management Documentation /" at bounding box center [755, 189] width 504 height 55
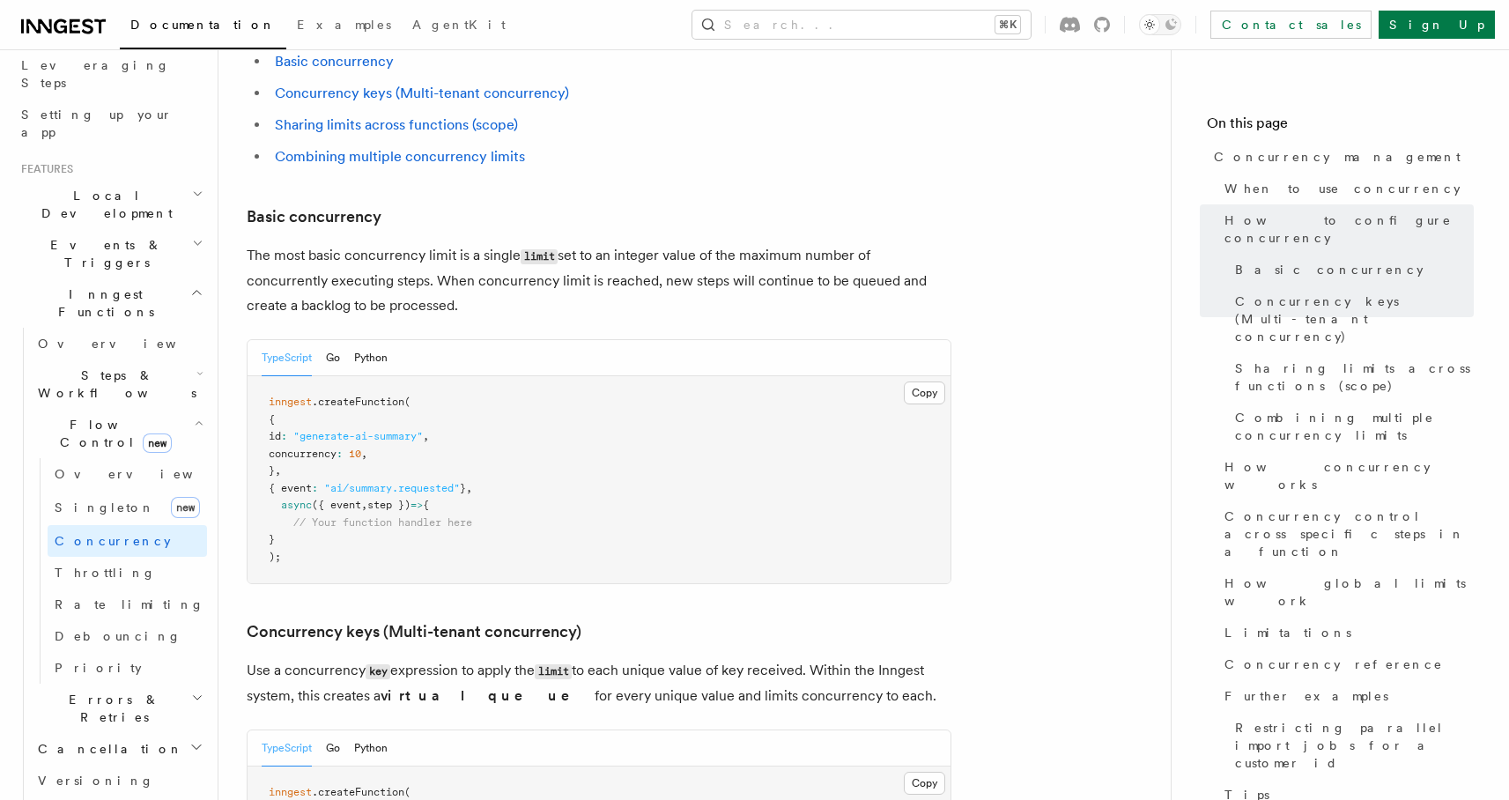
scroll to position [1584, 0]
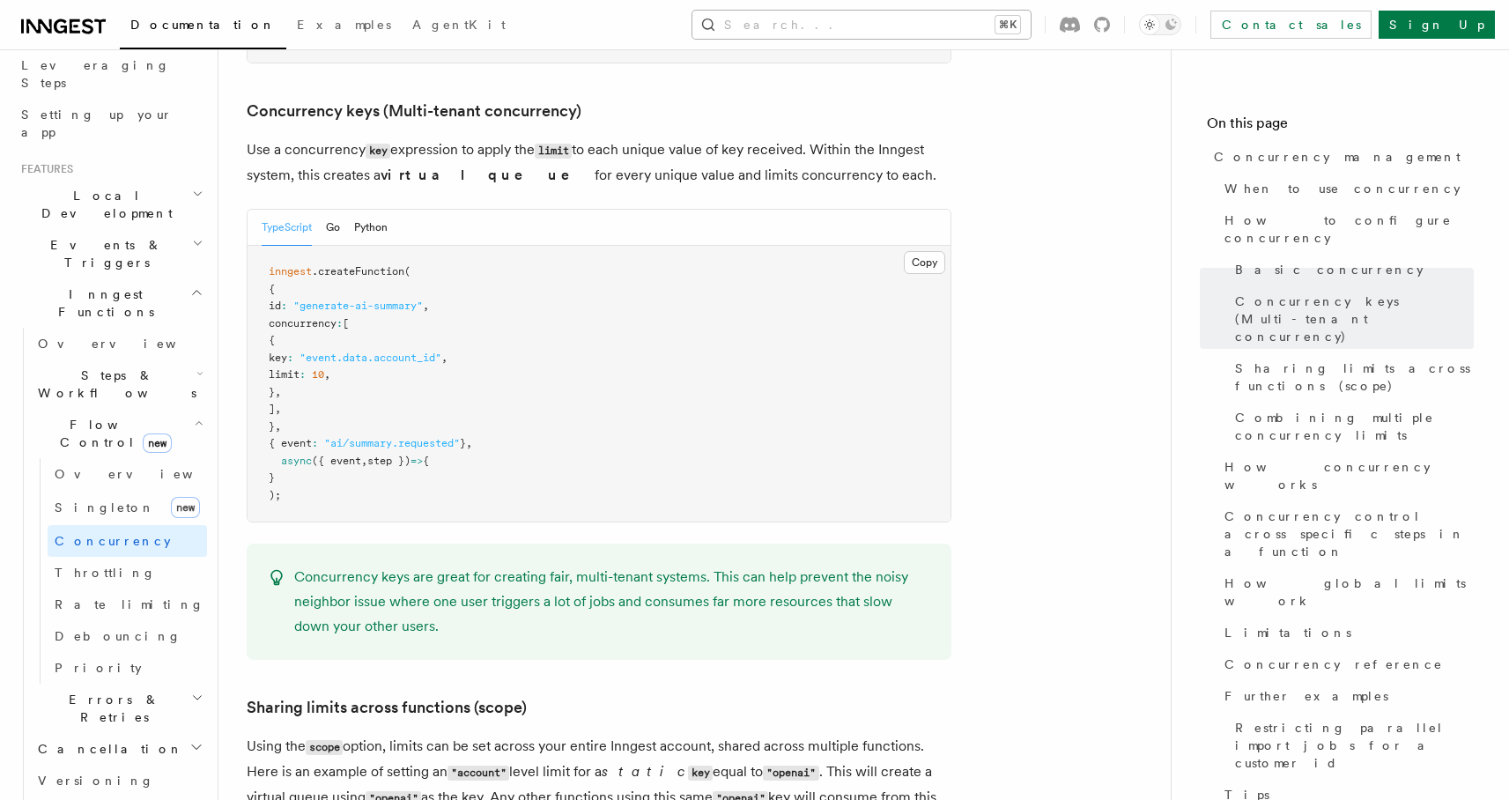
drag, startPoint x: 588, startPoint y: 316, endPoint x: 1010, endPoint y: 12, distance: 519.9
click at [589, 318] on pre "inngest .createFunction ( { id : "generate-ai-summary" , concurrency : [ { key …" at bounding box center [598, 384] width 703 height 276
